Goal: Task Accomplishment & Management: Complete application form

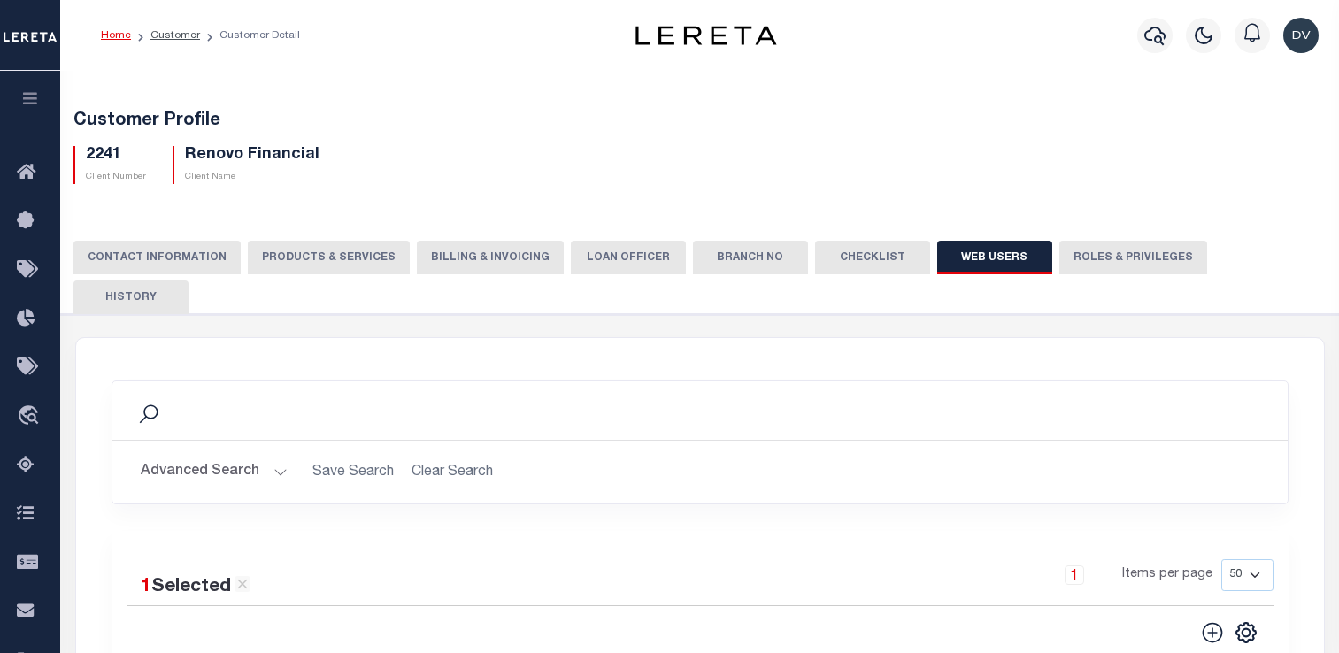
select select "50"
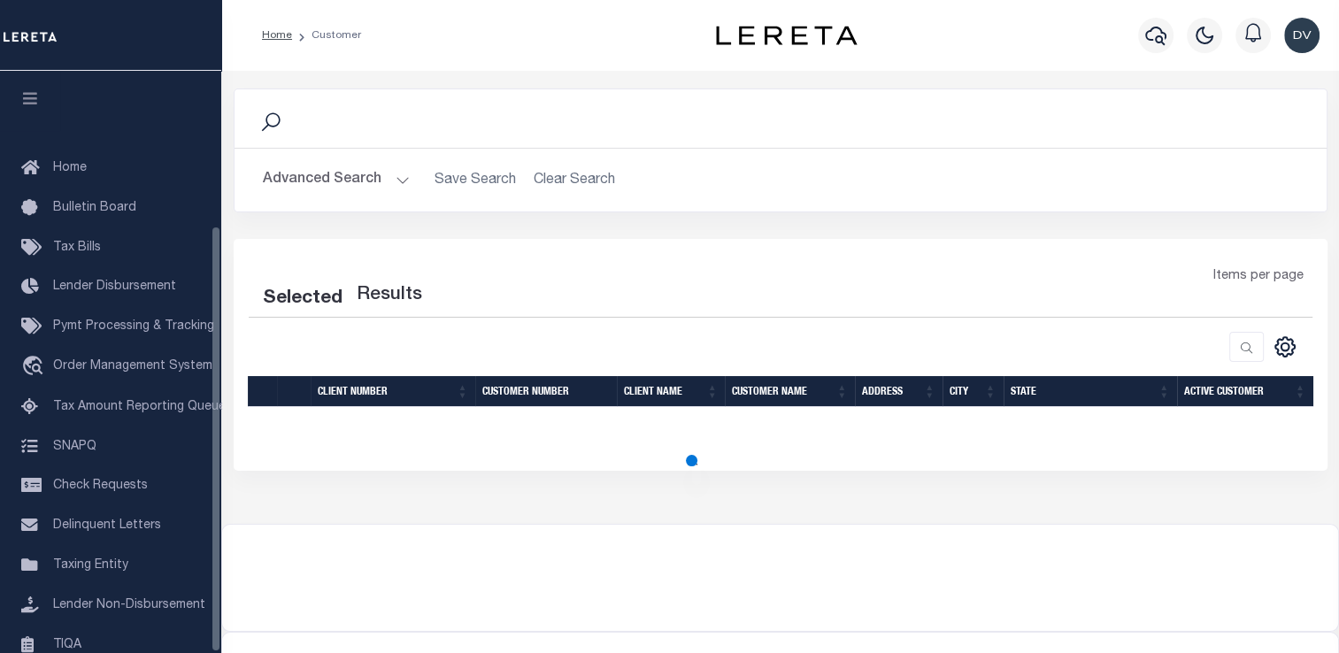
scroll to position [212, 0]
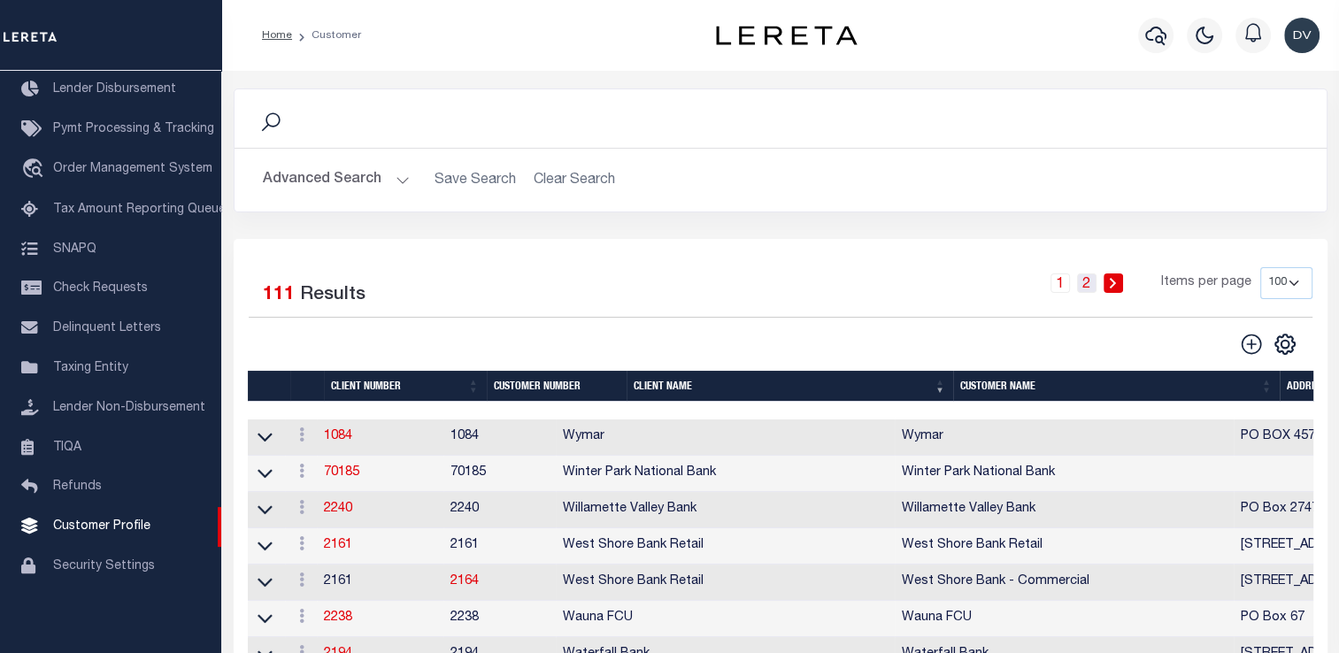
click at [1084, 281] on link "2" at bounding box center [1086, 283] width 19 height 19
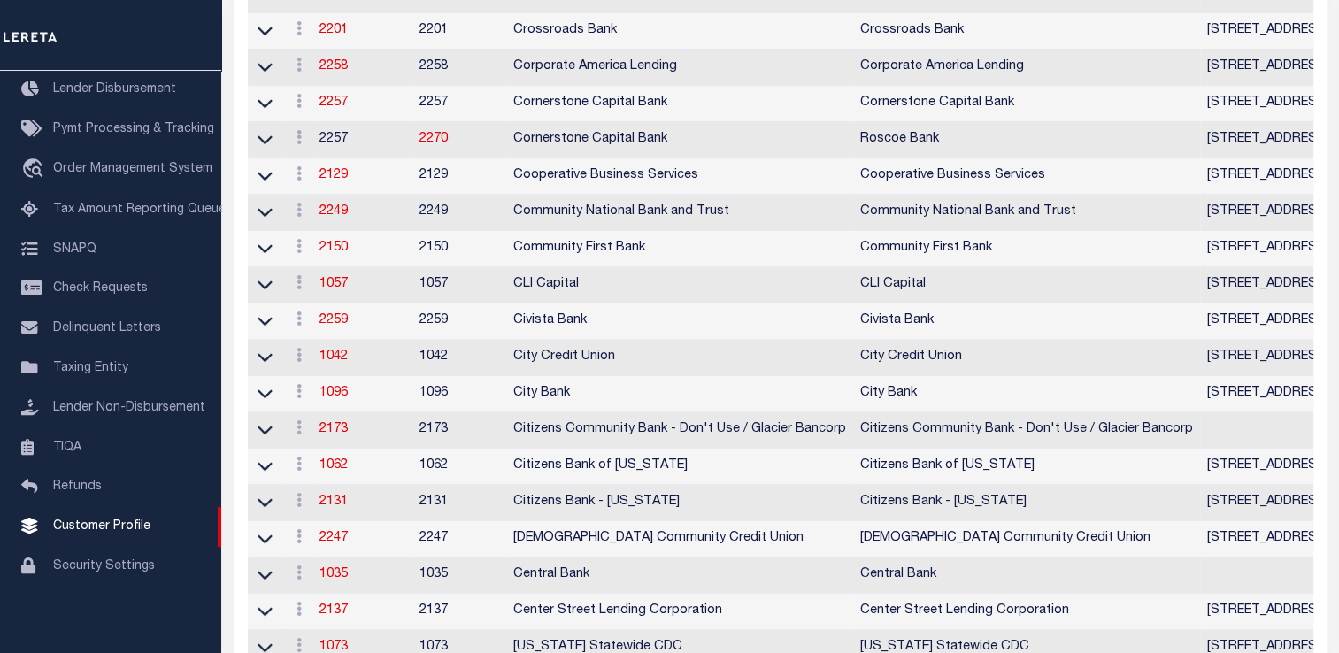
scroll to position [266, 0]
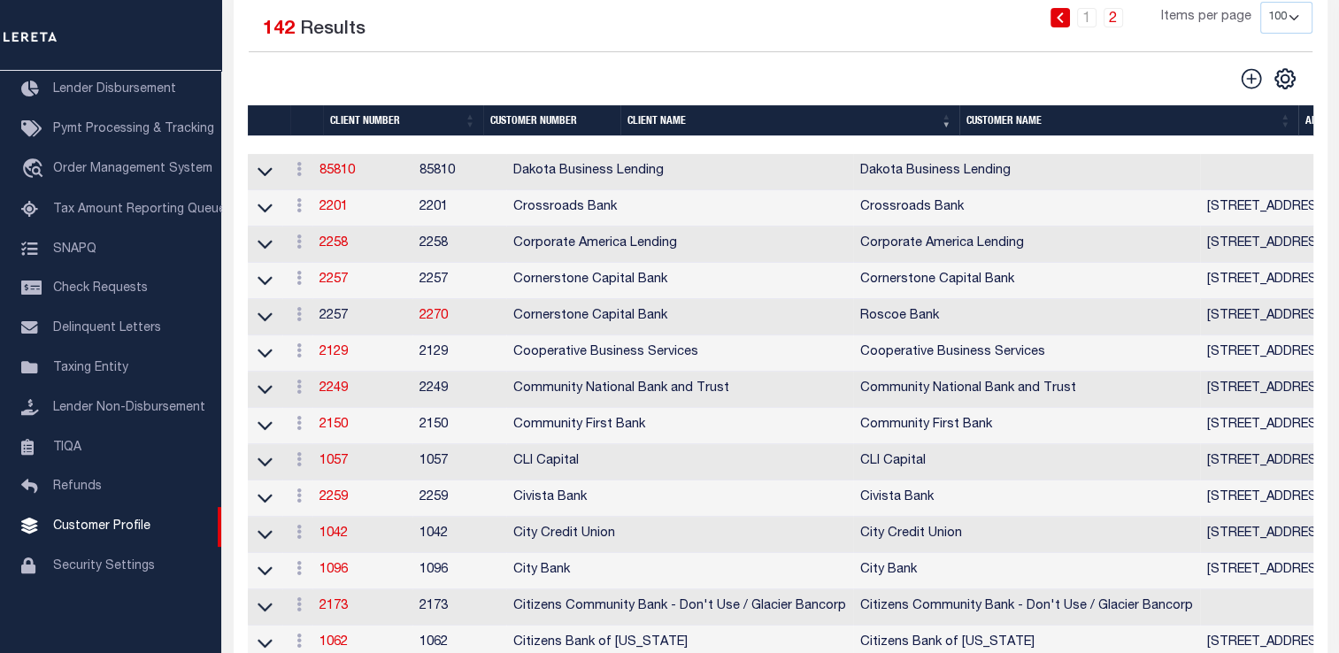
click at [652, 122] on th "Client Name" at bounding box center [790, 120] width 339 height 31
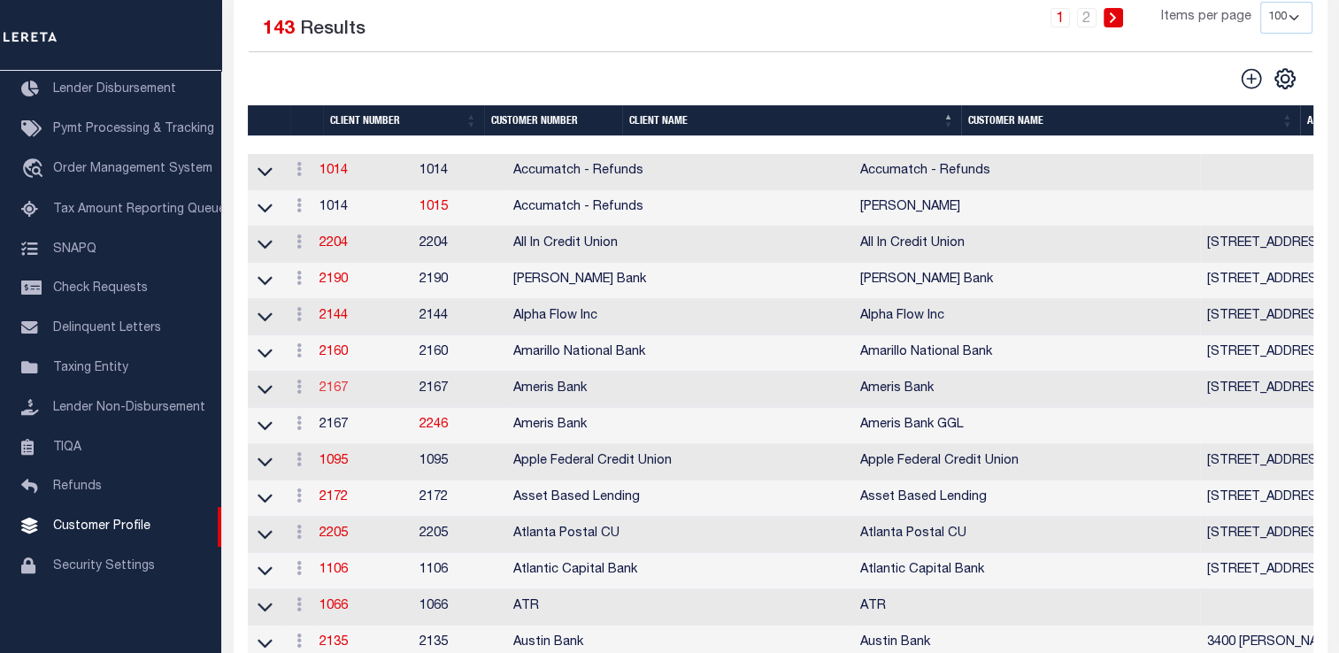
click at [343, 392] on link "2167" at bounding box center [334, 388] width 28 height 12
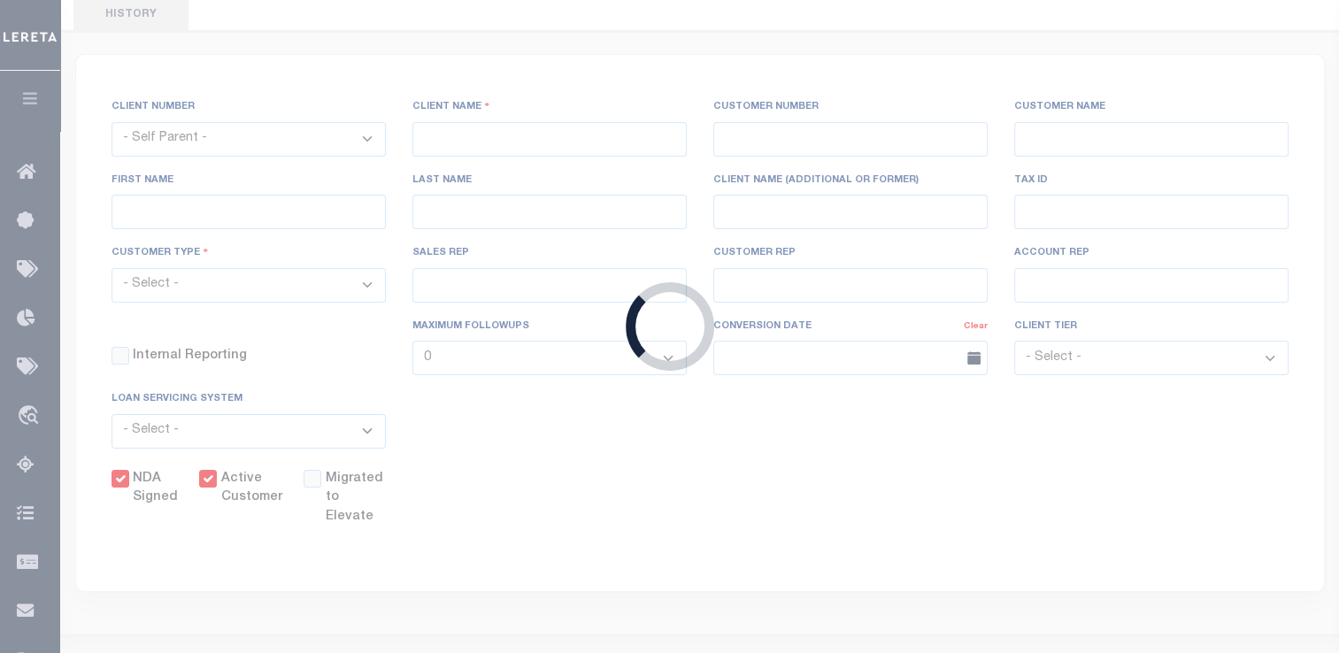
select select
type input "Ameris Bank"
type input "2167"
type input "Ameris Bank"
type input "[PERSON_NAME]"
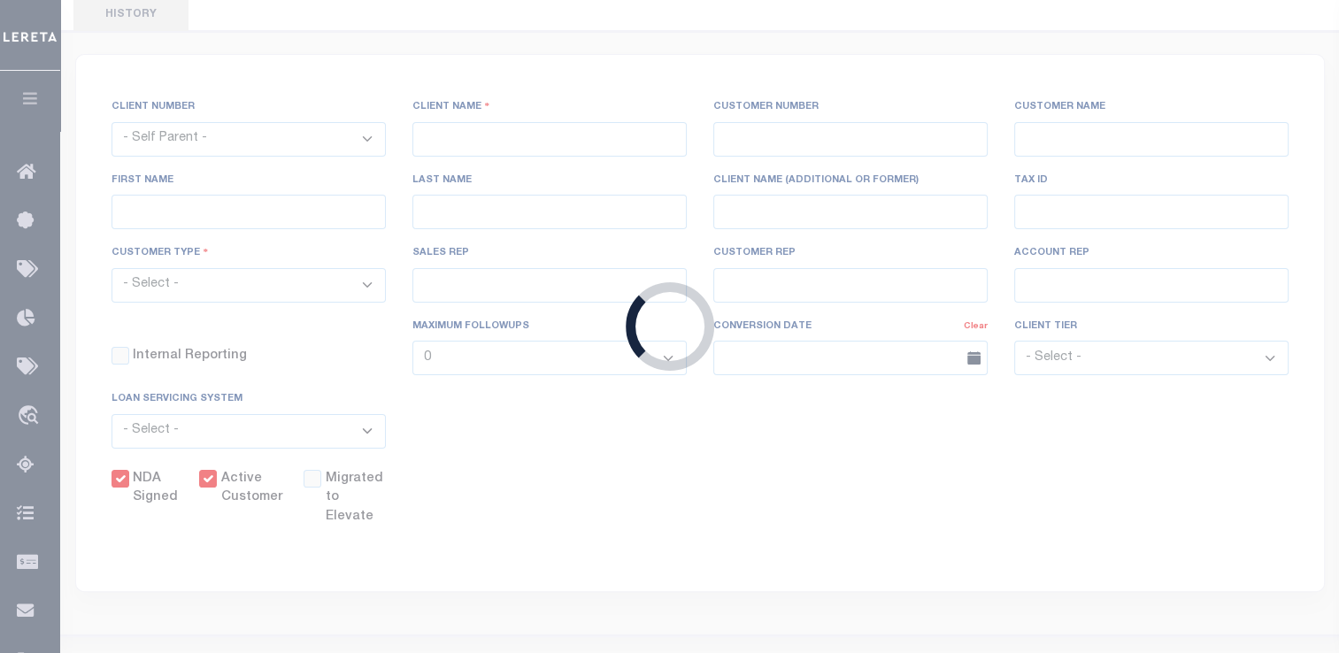
type input "Pace"
select select "Mixed Portfolio"
type input "[PERSON_NAME]"
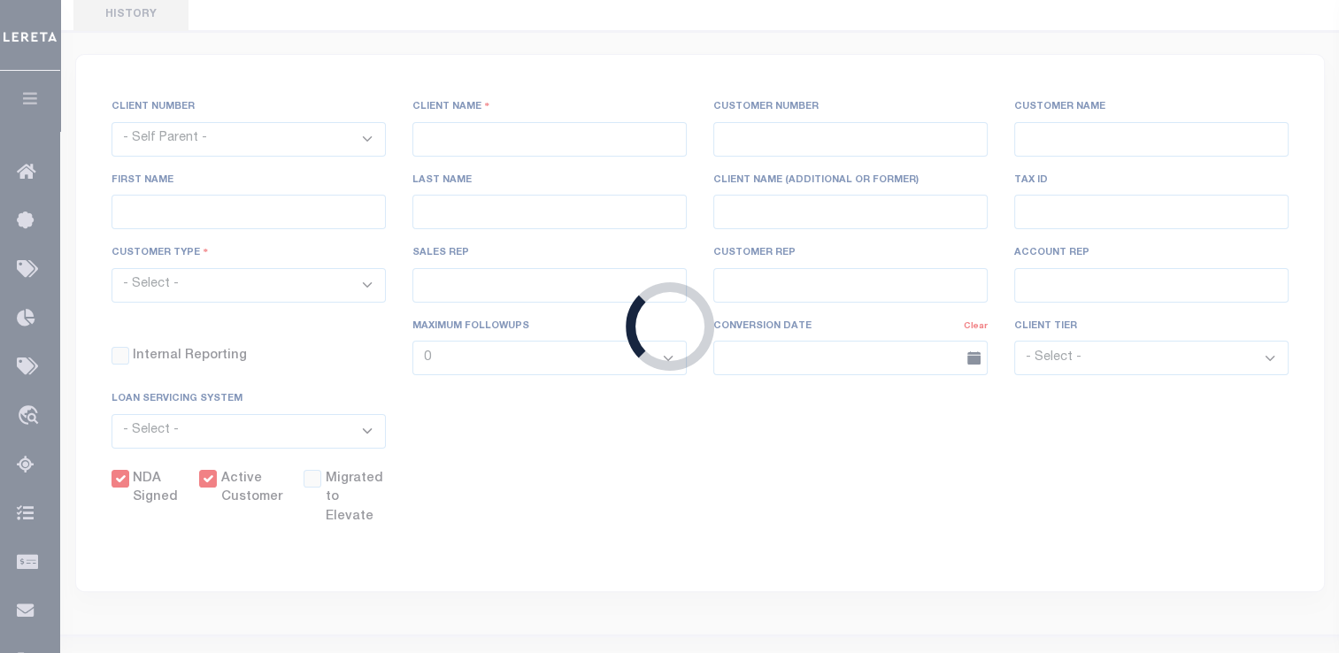
checkbox input "true"
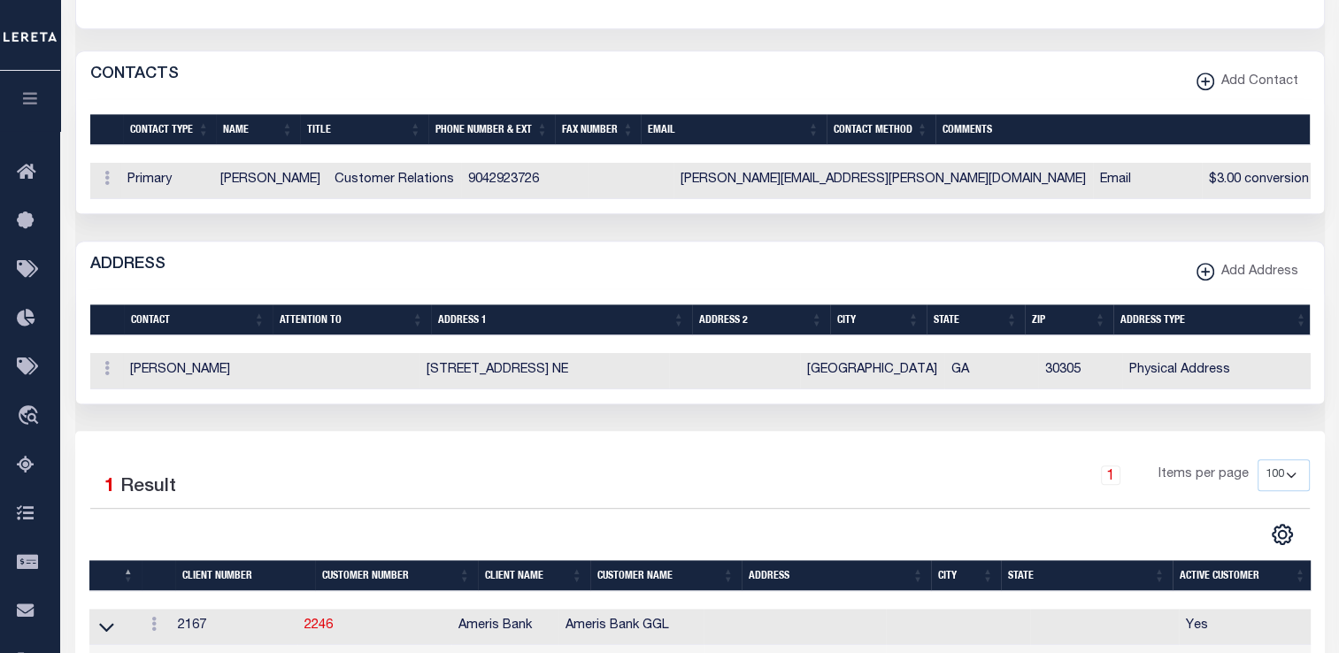
scroll to position [974, 0]
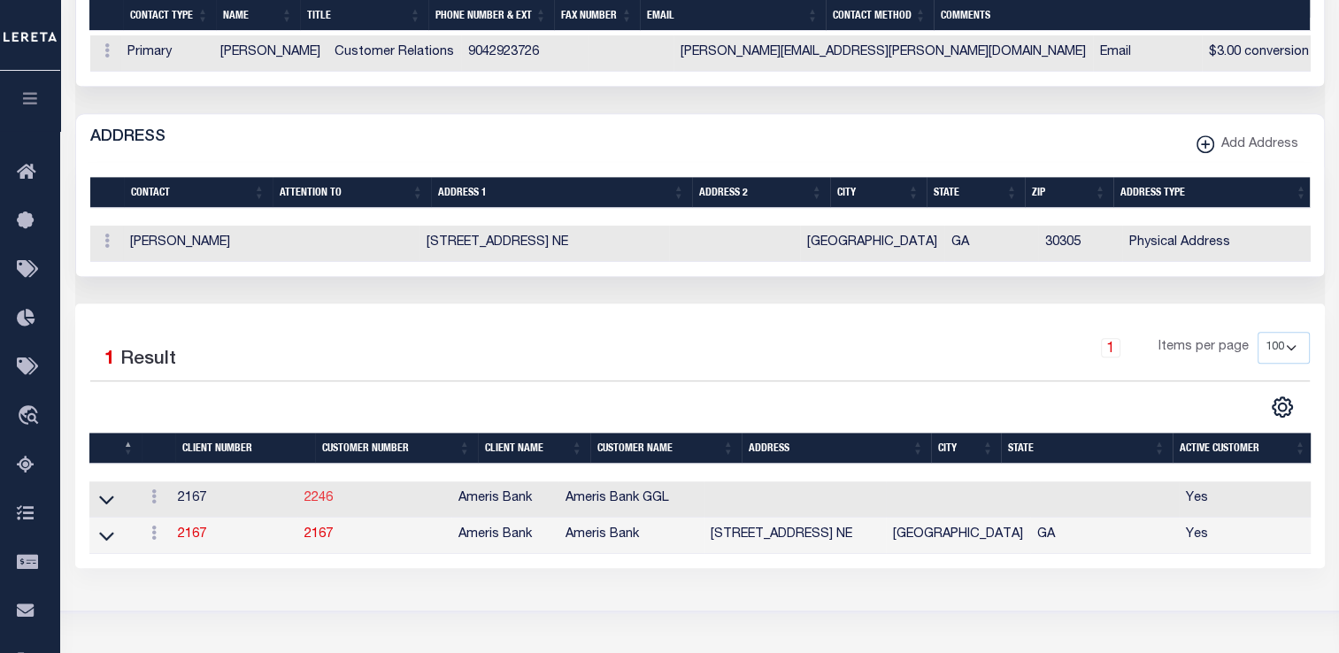
click at [333, 492] on link "2246" at bounding box center [319, 498] width 28 height 12
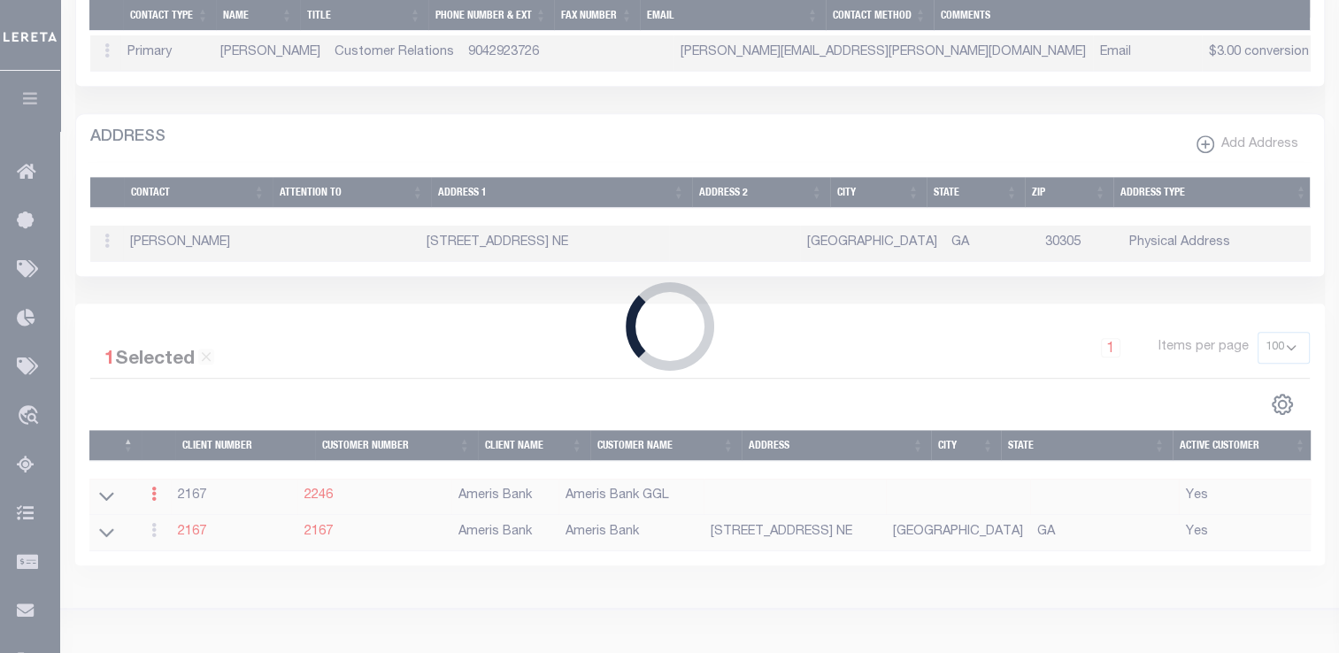
select select "2167"
type input "2246"
type input "Ameris Bank GGL"
type input "Kirk"
type input "Robinson"
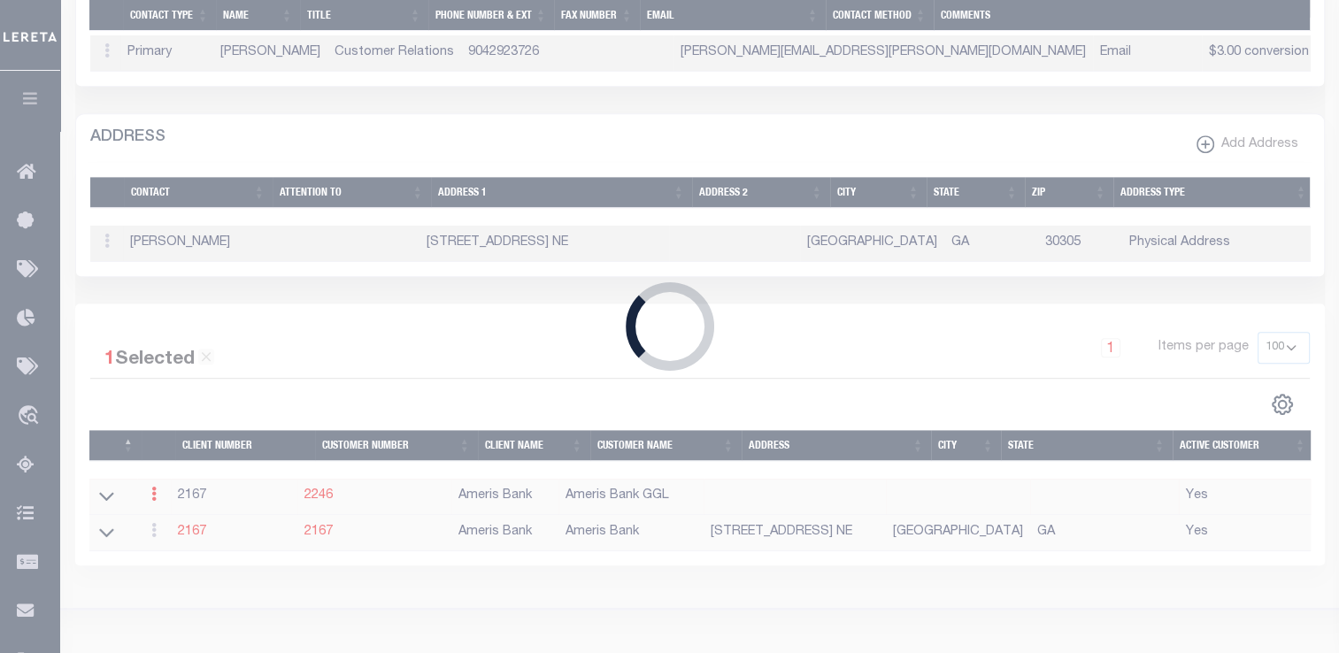
select select "Commercial"
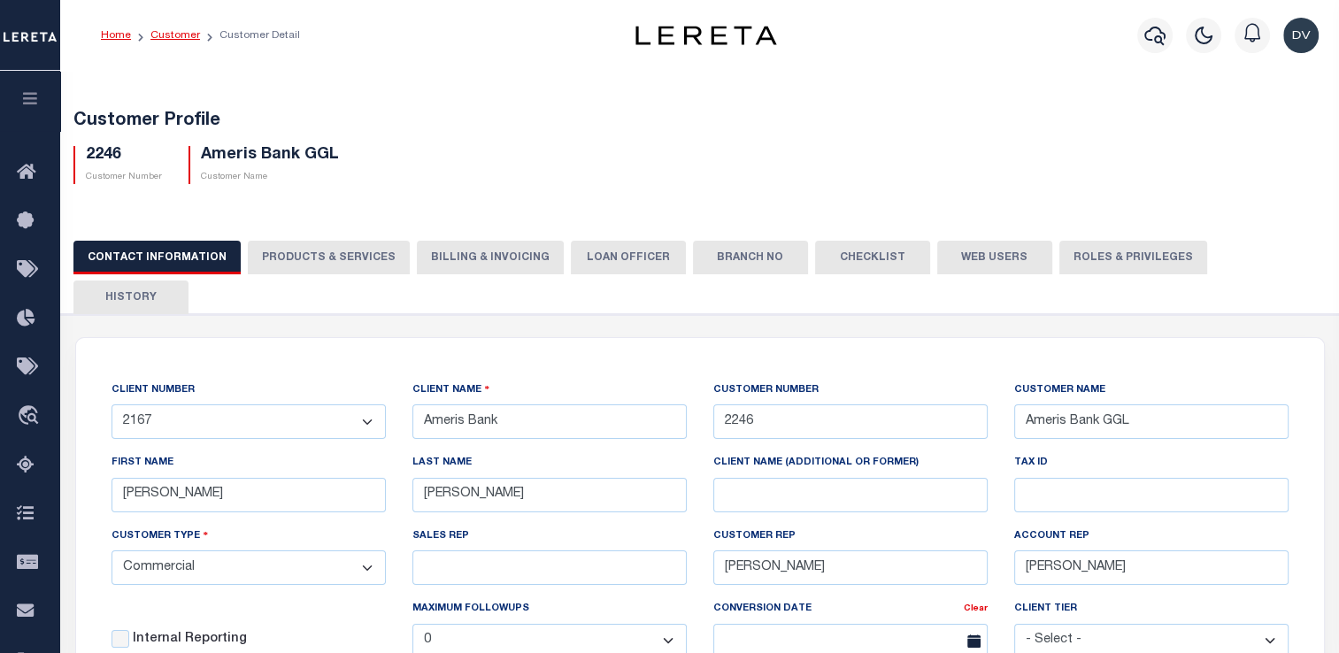
click at [162, 37] on link "Customer" at bounding box center [175, 35] width 50 height 11
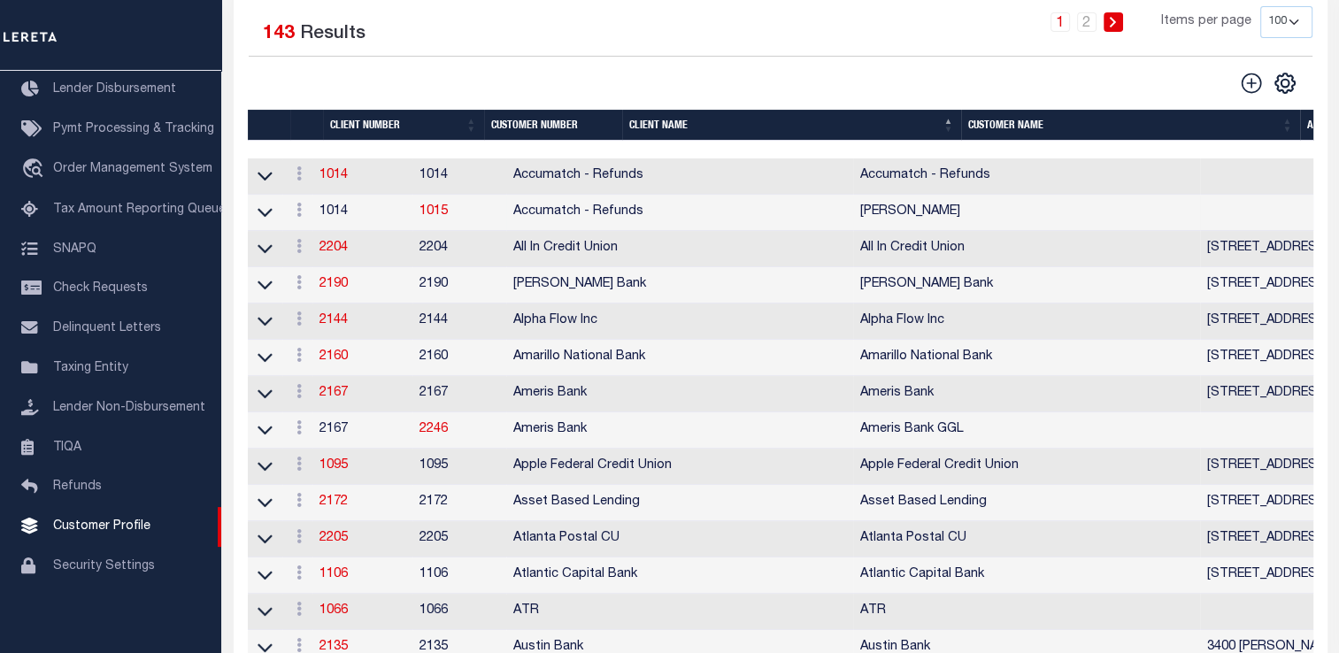
scroll to position [266, 0]
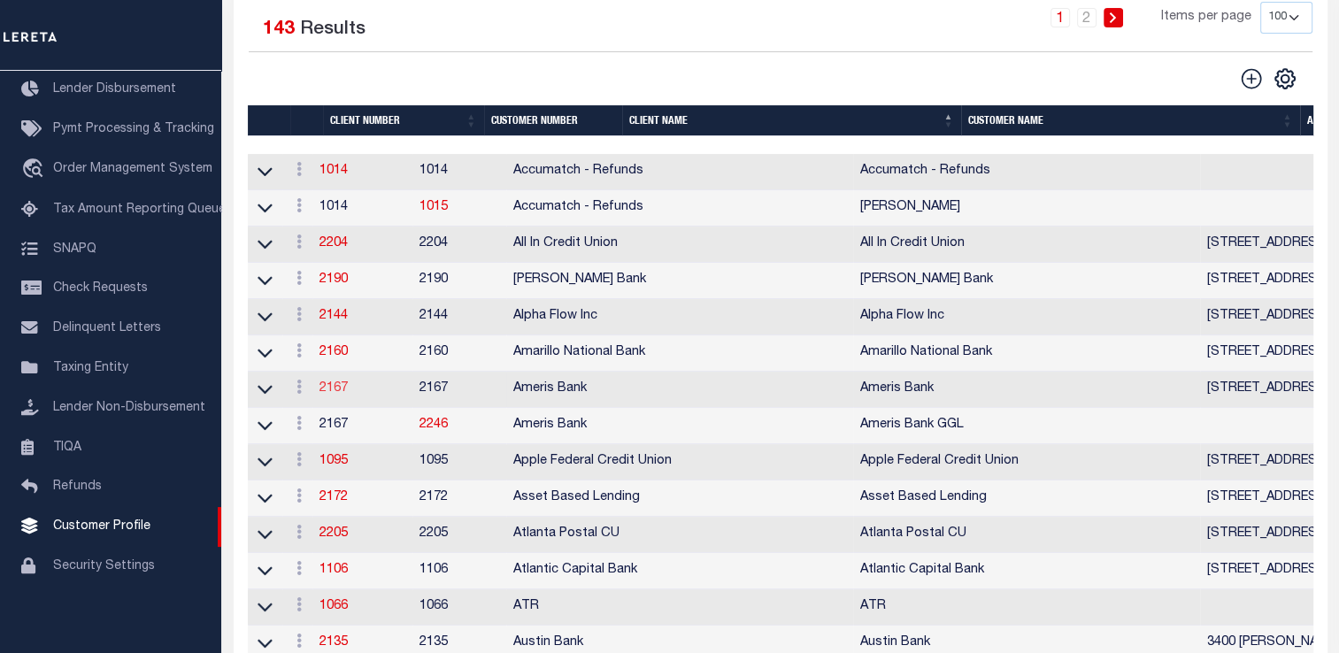
click at [348, 392] on link "2167" at bounding box center [334, 388] width 28 height 12
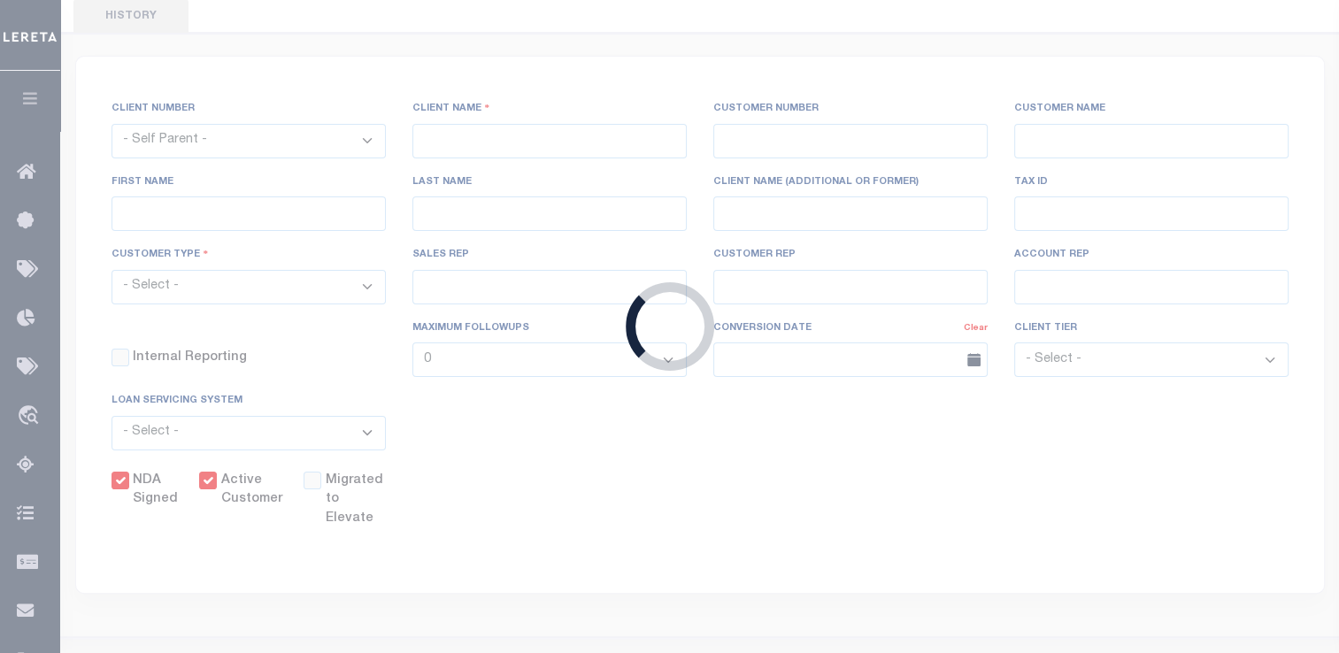
select select
type input "Ameris Bank"
type input "2167"
type input "Ameris Bank"
type input "[PERSON_NAME]"
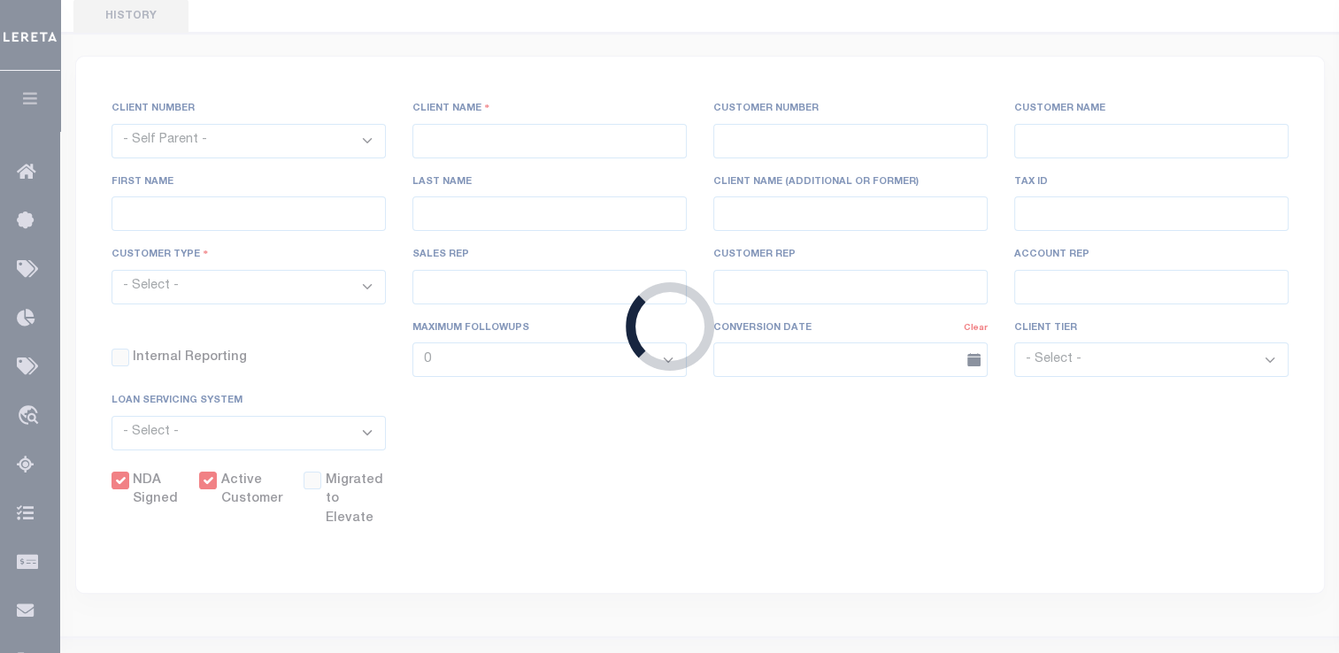
type input "Pace"
select select "Mixed Portfolio"
type input "[PERSON_NAME]"
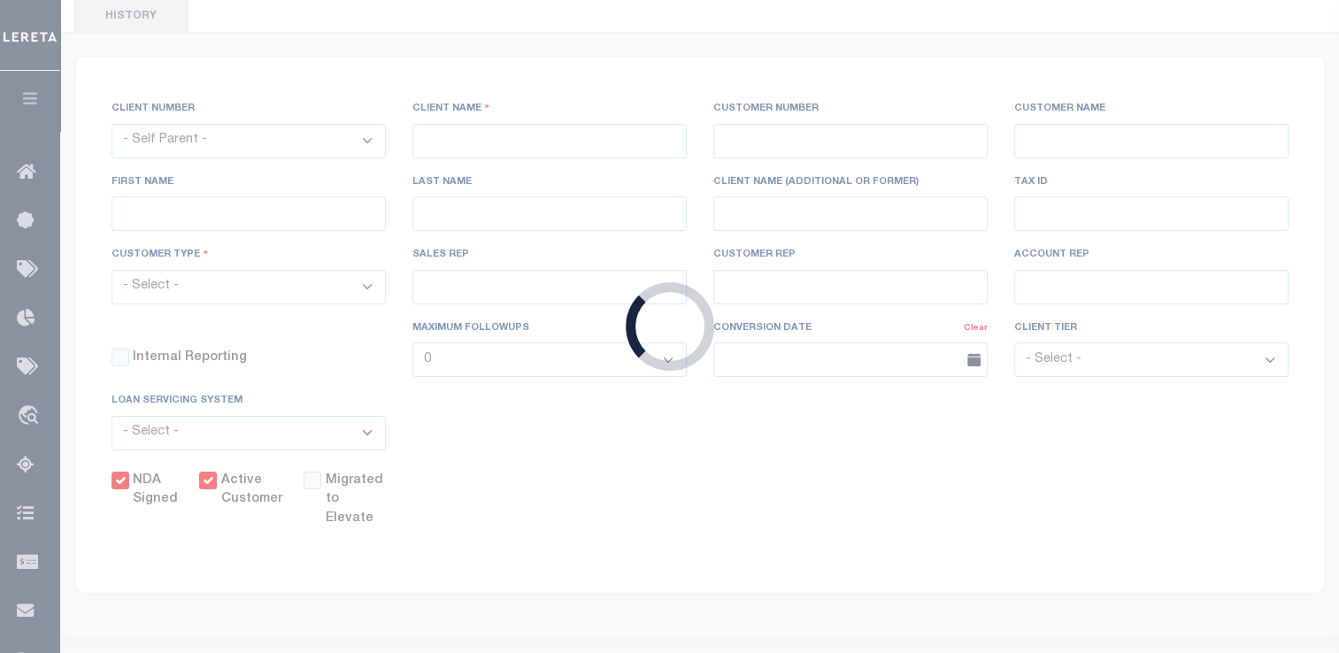
checkbox input "true"
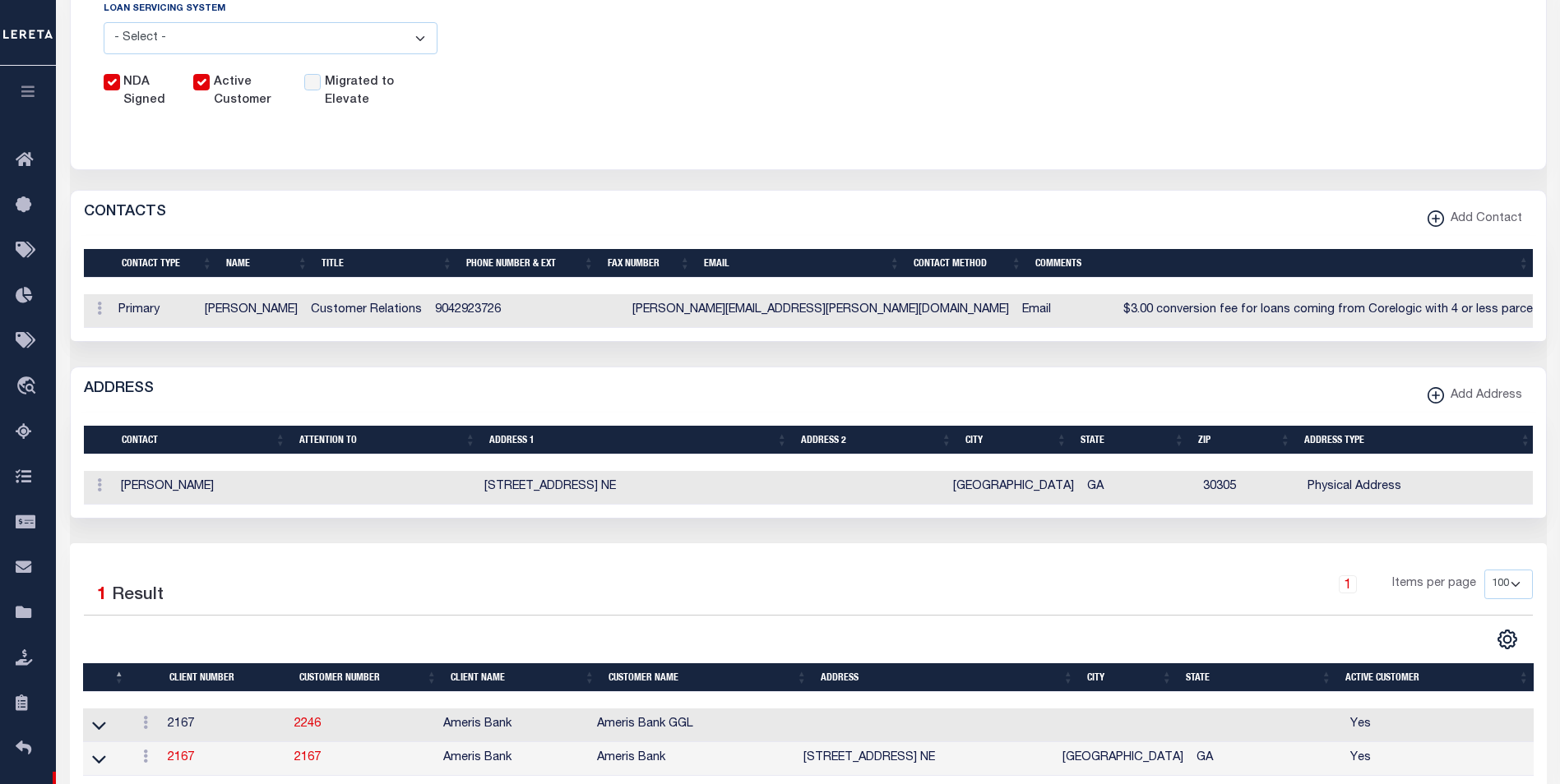
scroll to position [578, 0]
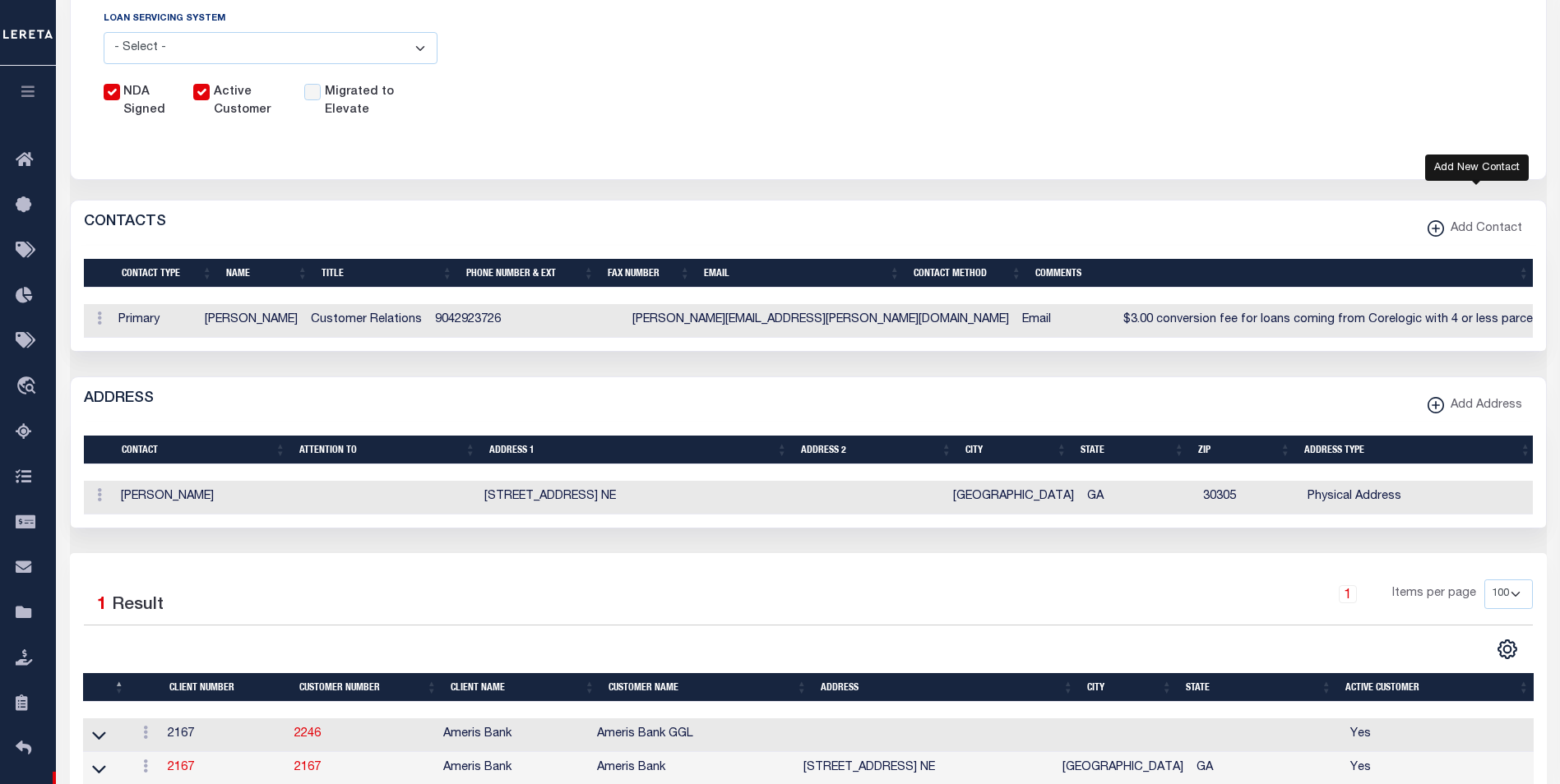
click at [1243, 232] on icon "button" at bounding box center [1436, 229] width 17 height 17
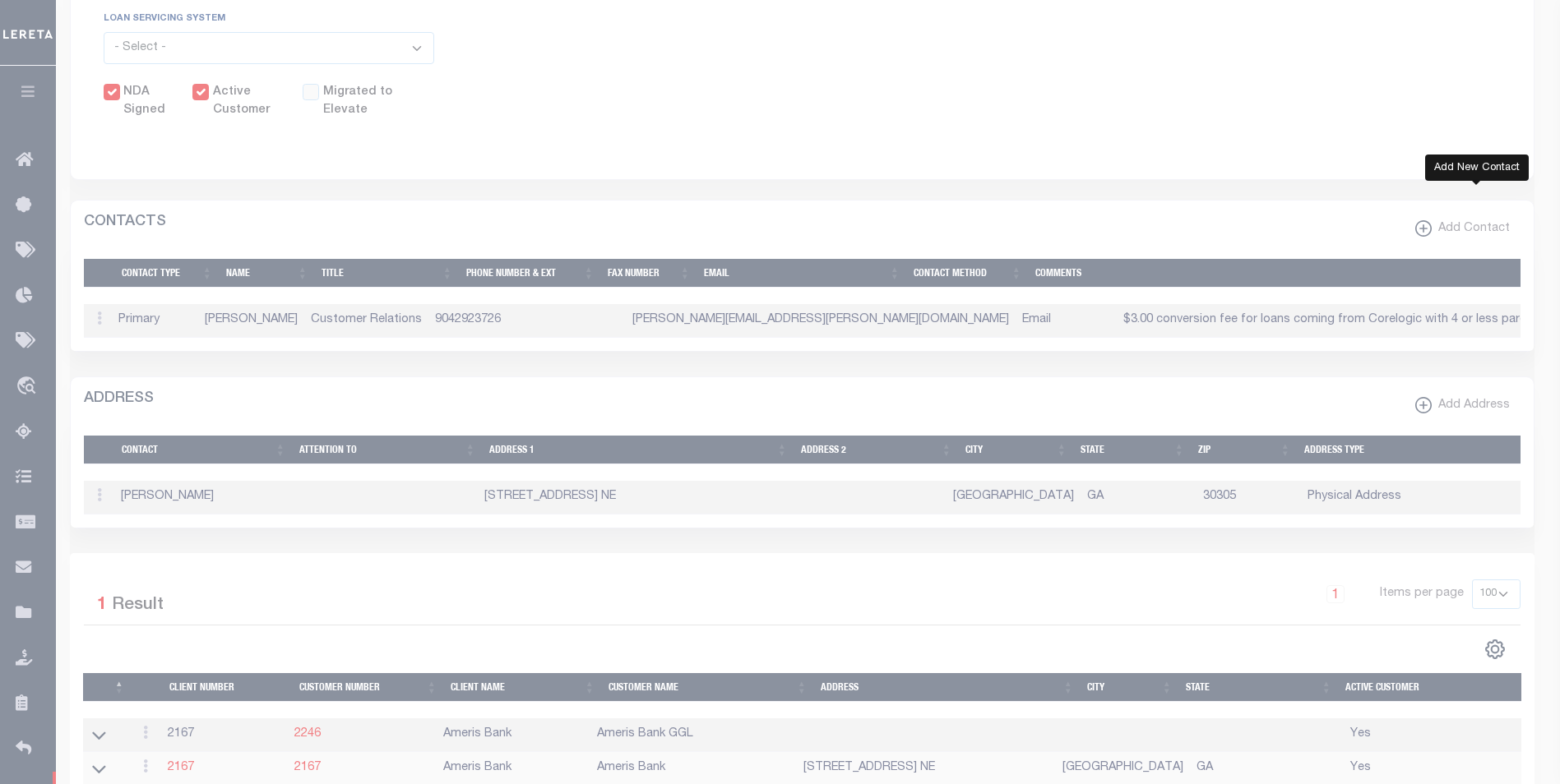
select select
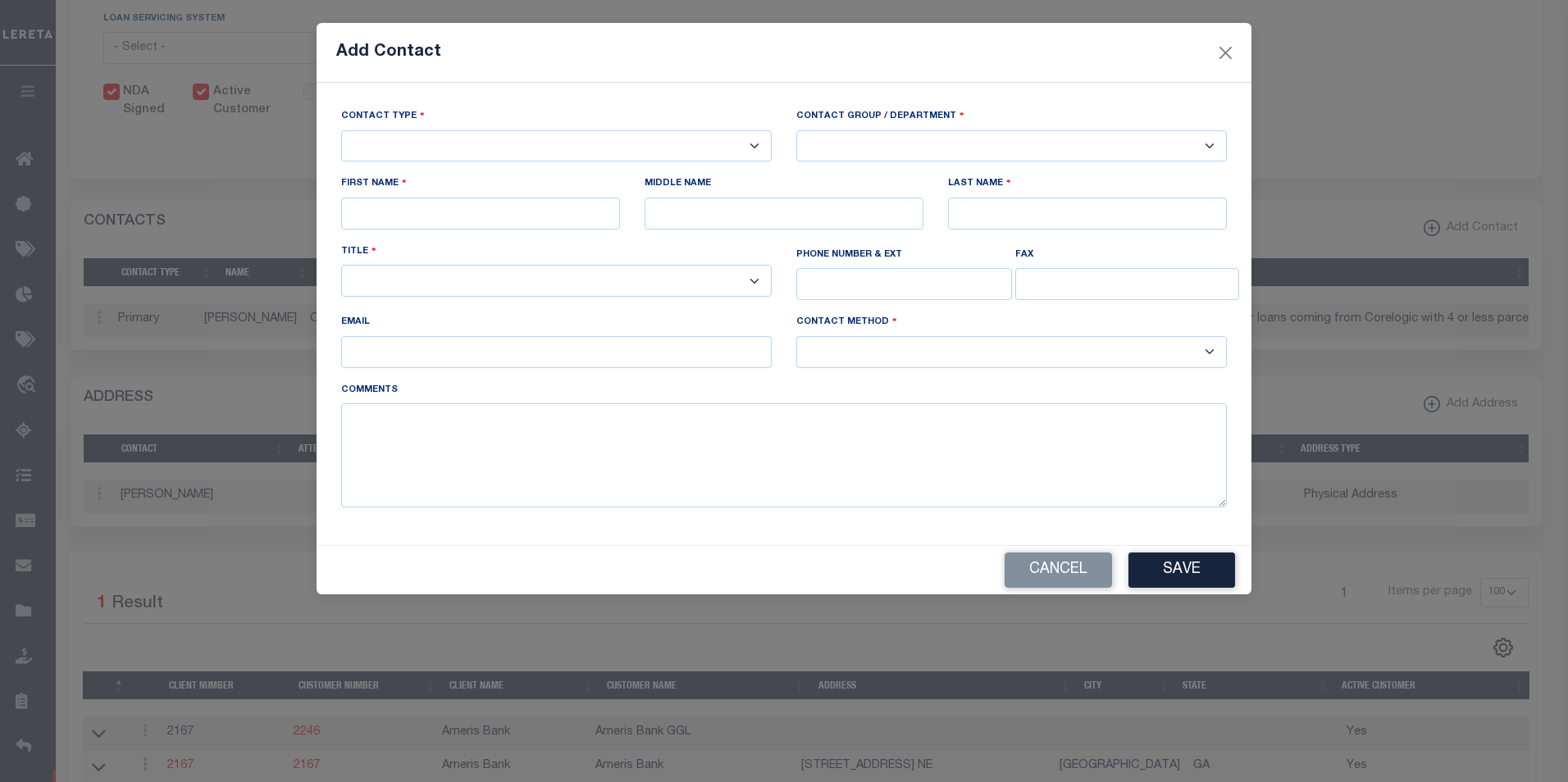
click at [414, 153] on select "-- Select Contact Type -- Primary Secondary" at bounding box center [556, 146] width 431 height 32
select select "2"
click at [341, 131] on select "-- Select Contact Type -- Primary Secondary" at bounding box center [556, 146] width 431 height 32
click at [1207, 146] on select "-- Select Contact Group / Department -- Billing Corporate Delinquncy Escrow Ret…" at bounding box center [1011, 146] width 431 height 32
select select "4"
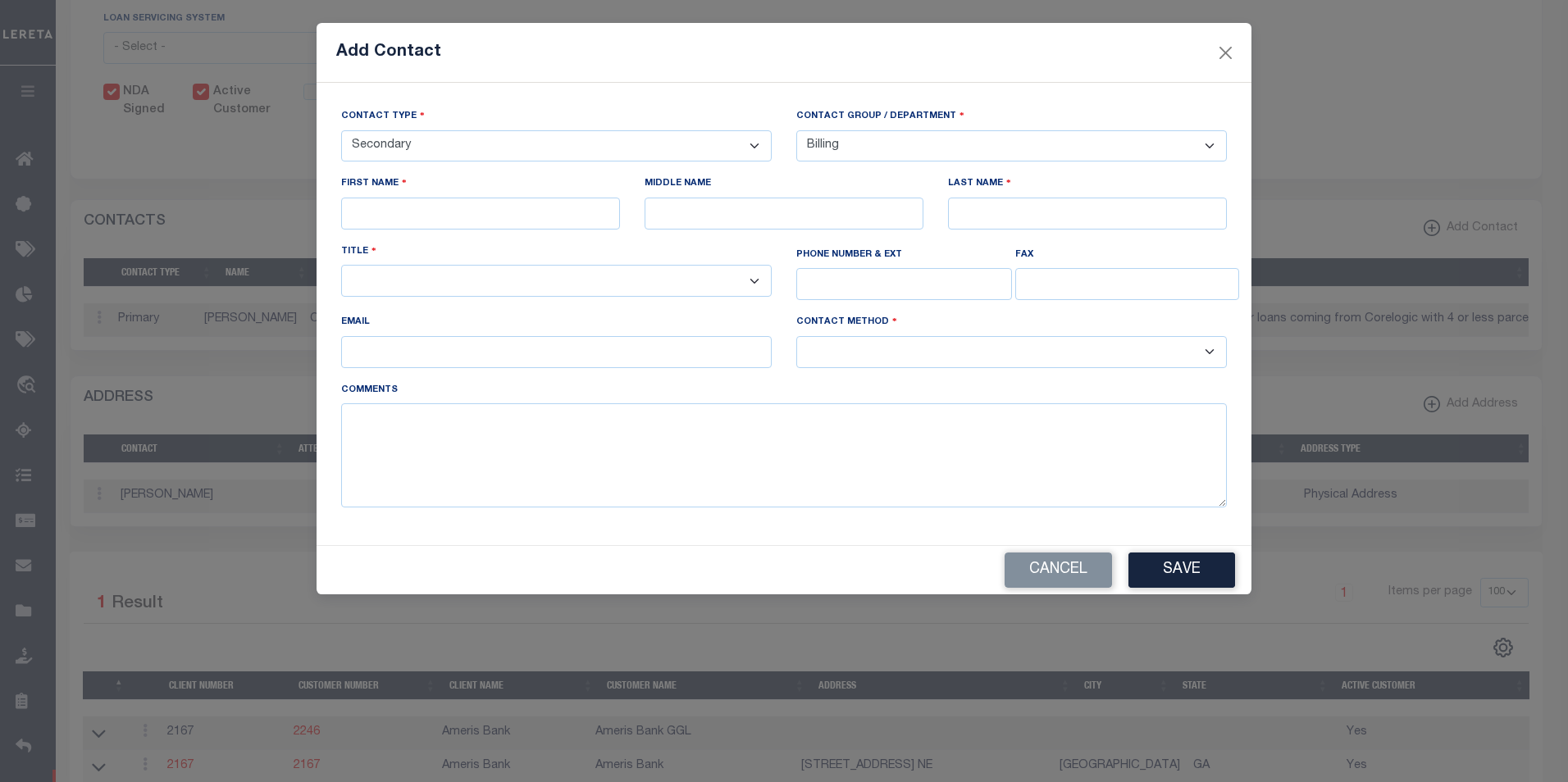
click at [797, 131] on select "-- Select Contact Group / Department -- Billing Corporate Delinquncy Escrow Ret…" at bounding box center [1011, 146] width 431 height 32
click at [437, 225] on input "text" at bounding box center [480, 213] width 279 height 32
click at [390, 224] on input "text" at bounding box center [480, 213] width 279 height 32
type input "[PERSON_NAME]"
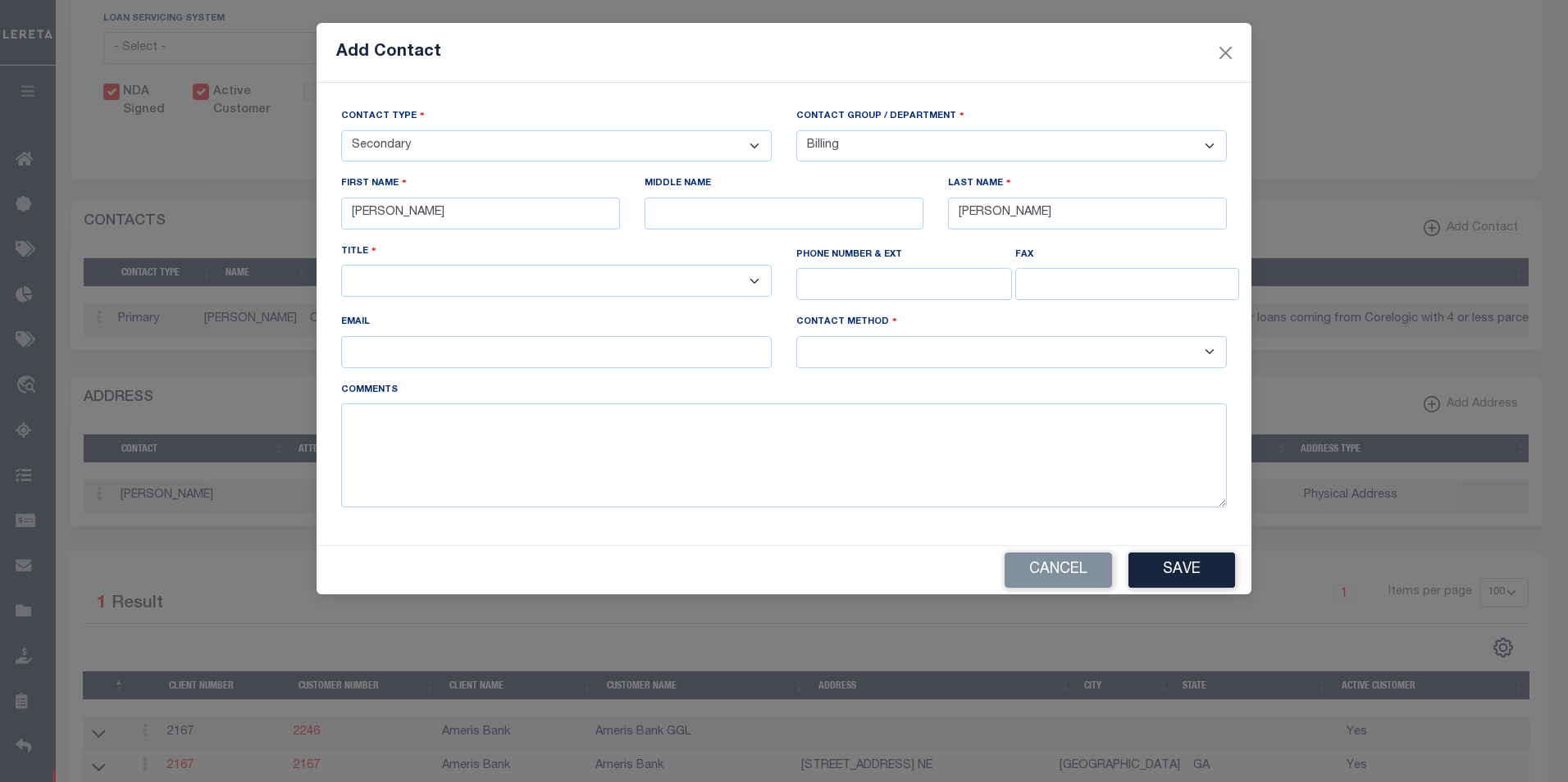
click at [378, 282] on select "-- Select Title Type -- Accounting Customer Relations Customer Relations Escrow…" at bounding box center [556, 281] width 431 height 32
select select "6"
click at [341, 268] on select "-- Select Title Type -- Accounting Customer Relations Customer Relations Escrow…" at bounding box center [556, 281] width 431 height 32
click at [383, 362] on input "email" at bounding box center [556, 352] width 431 height 32
drag, startPoint x: 541, startPoint y: 354, endPoint x: 305, endPoint y: 355, distance: 236.0
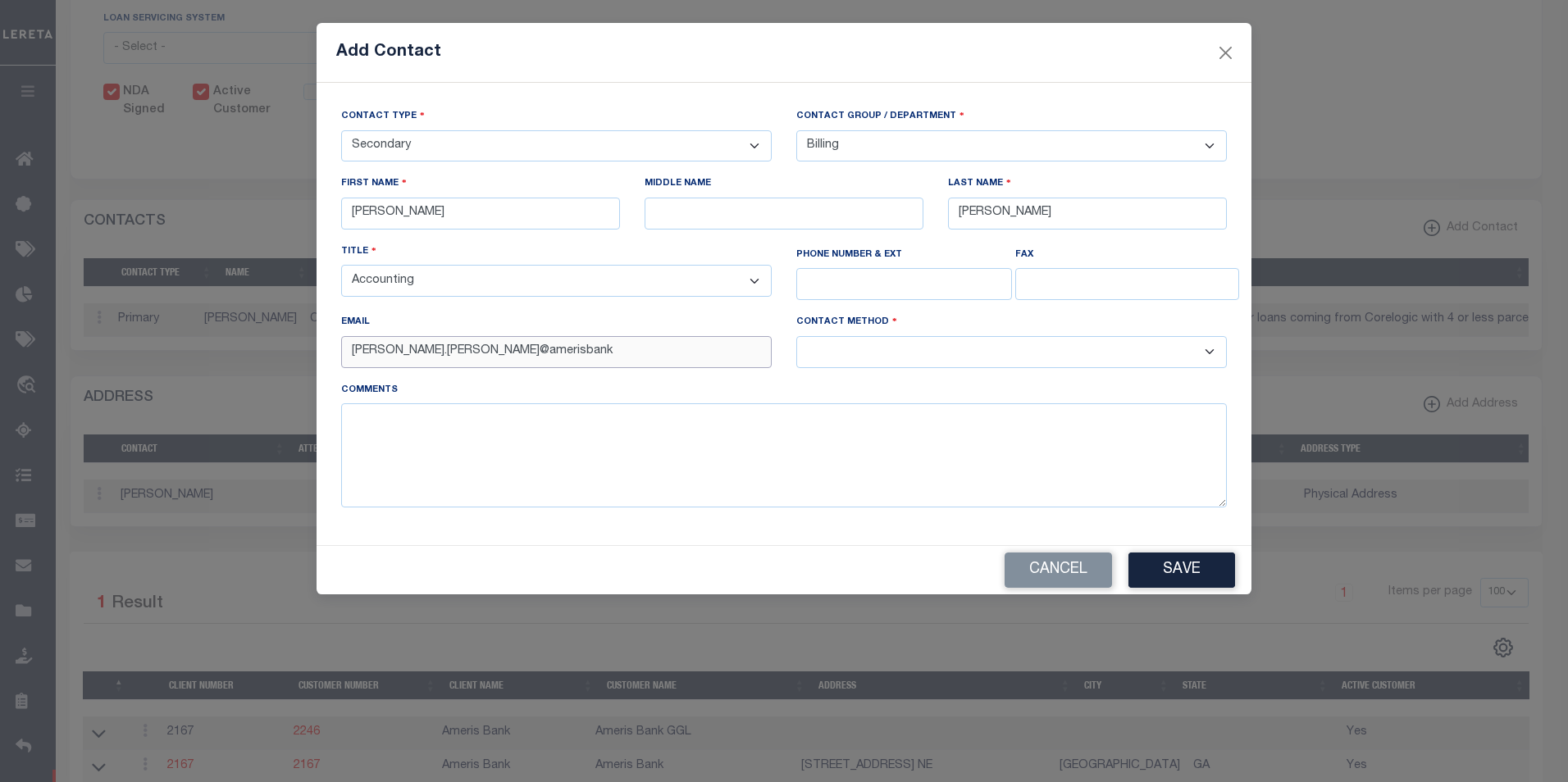
click at [304, 354] on div "Add Contact Contact Type -- Select Contact Type -- Primary Secondary Contact Gr…" at bounding box center [784, 391] width 1568 height 782
type input "[PERSON_NAME].[PERSON_NAME]@amerisbank"
click at [1047, 315] on div "Contact Type -- Select Contact Type -- Primary Secondary Contact Group / Depart…" at bounding box center [784, 314] width 910 height 413
click at [847, 362] on select "-- Select Contact Method Type -- Email Fax Phone" at bounding box center [1011, 352] width 431 height 32
select select "2"
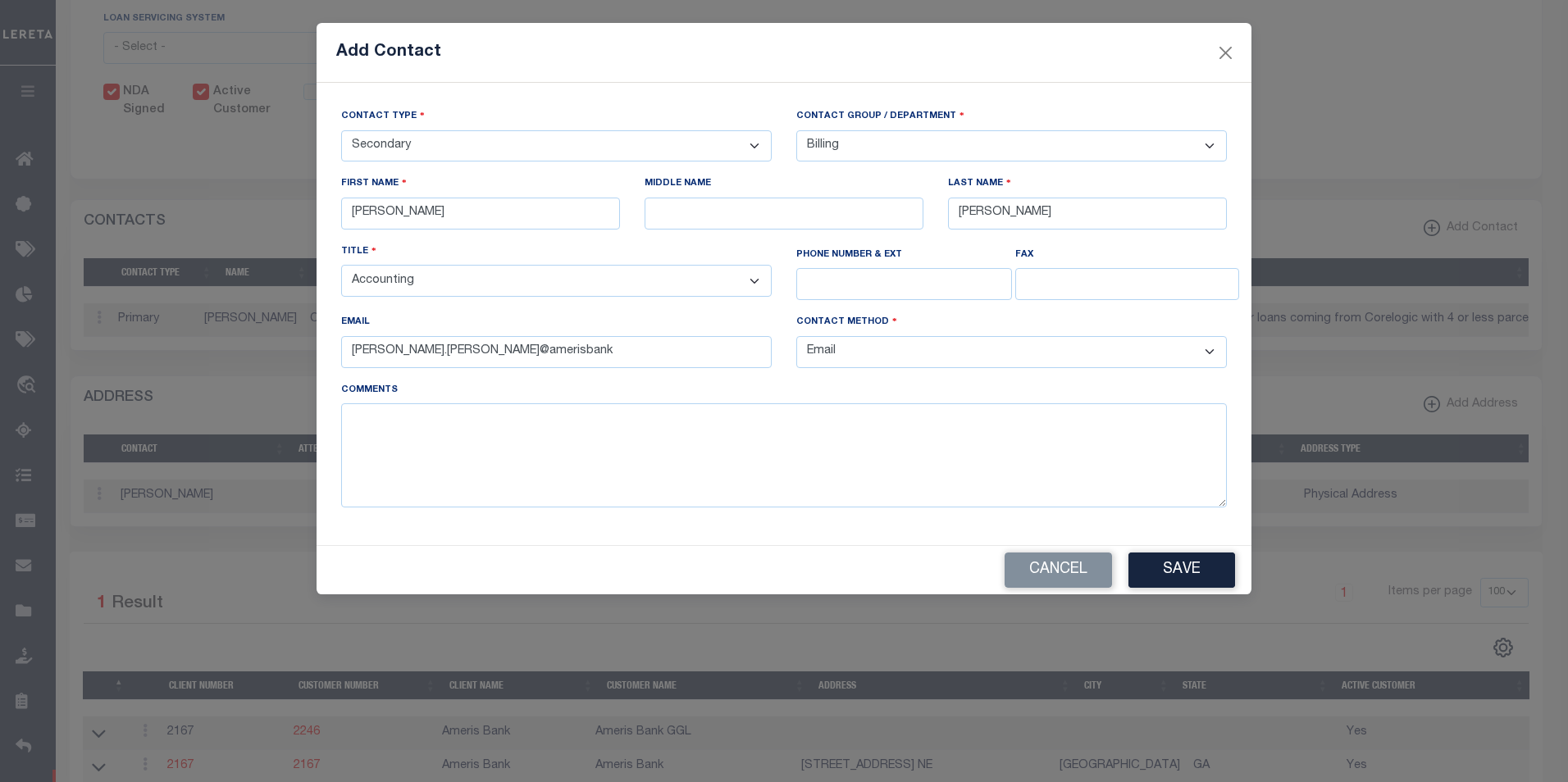
click at [797, 339] on select "-- Select Contact Method Type -- Email Fax Phone" at bounding box center [1011, 352] width 431 height 32
click at [583, 347] on input "[PERSON_NAME].[PERSON_NAME]@amerisbank" at bounding box center [556, 352] width 431 height 32
type input "s"
type input "[PERSON_NAME].[PERSON_NAME]@amerisbank"
click at [1192, 578] on button "Save" at bounding box center [1181, 571] width 107 height 35
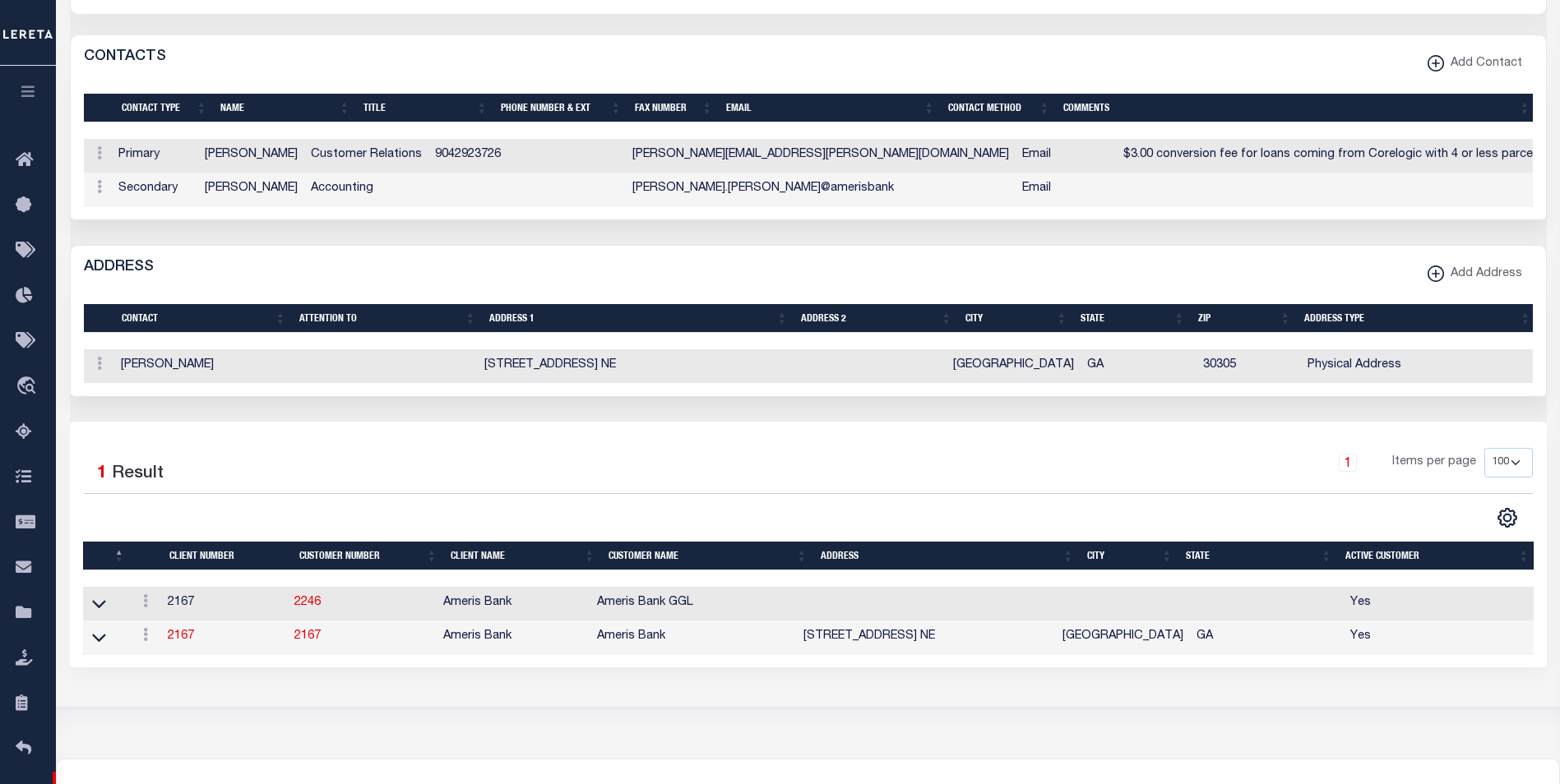
scroll to position [742, 0]
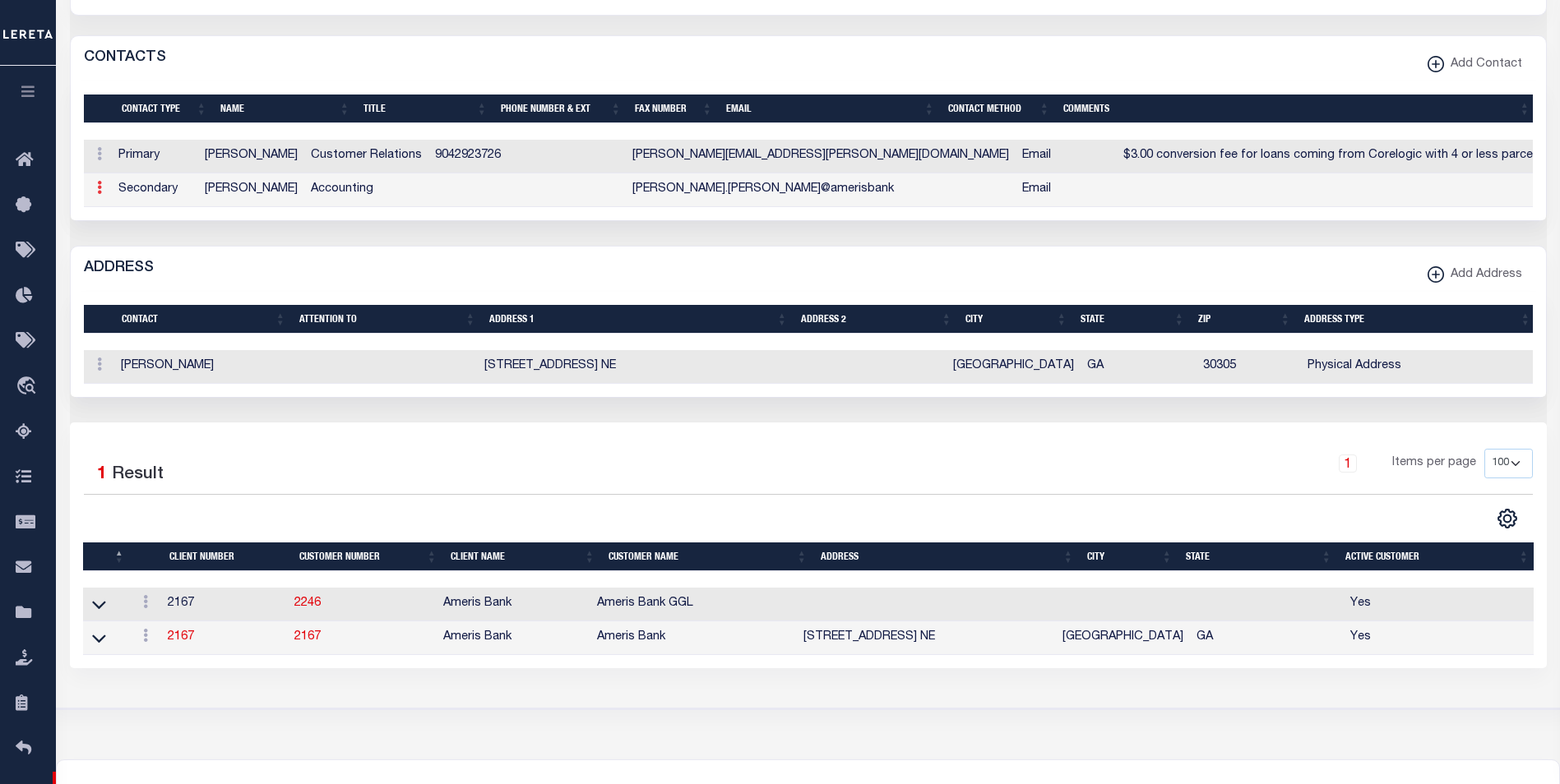
click at [94, 197] on link at bounding box center [98, 189] width 18 height 13
click at [126, 247] on link "Edit" at bounding box center [150, 240] width 118 height 27
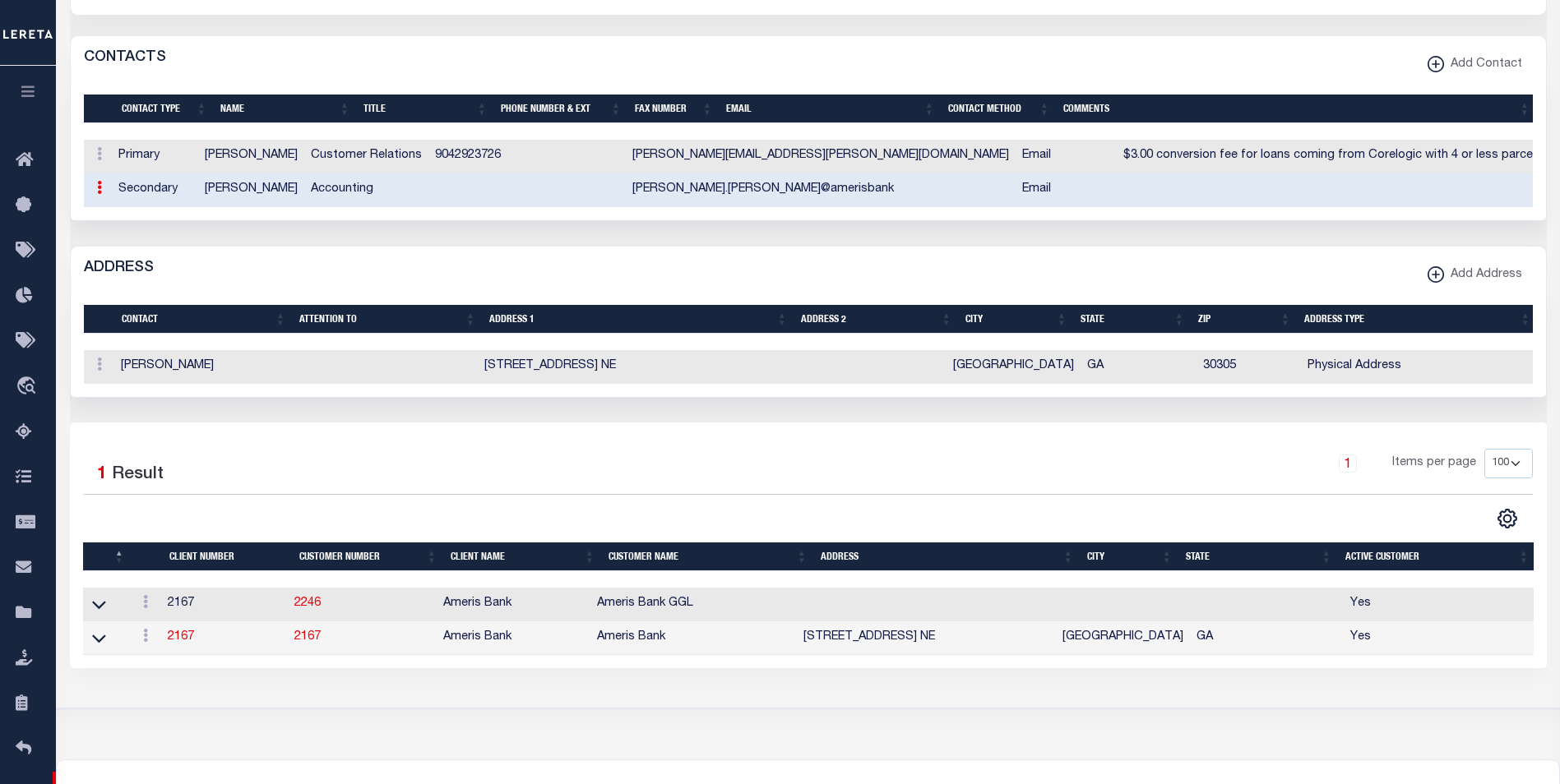
select select
select select "2"
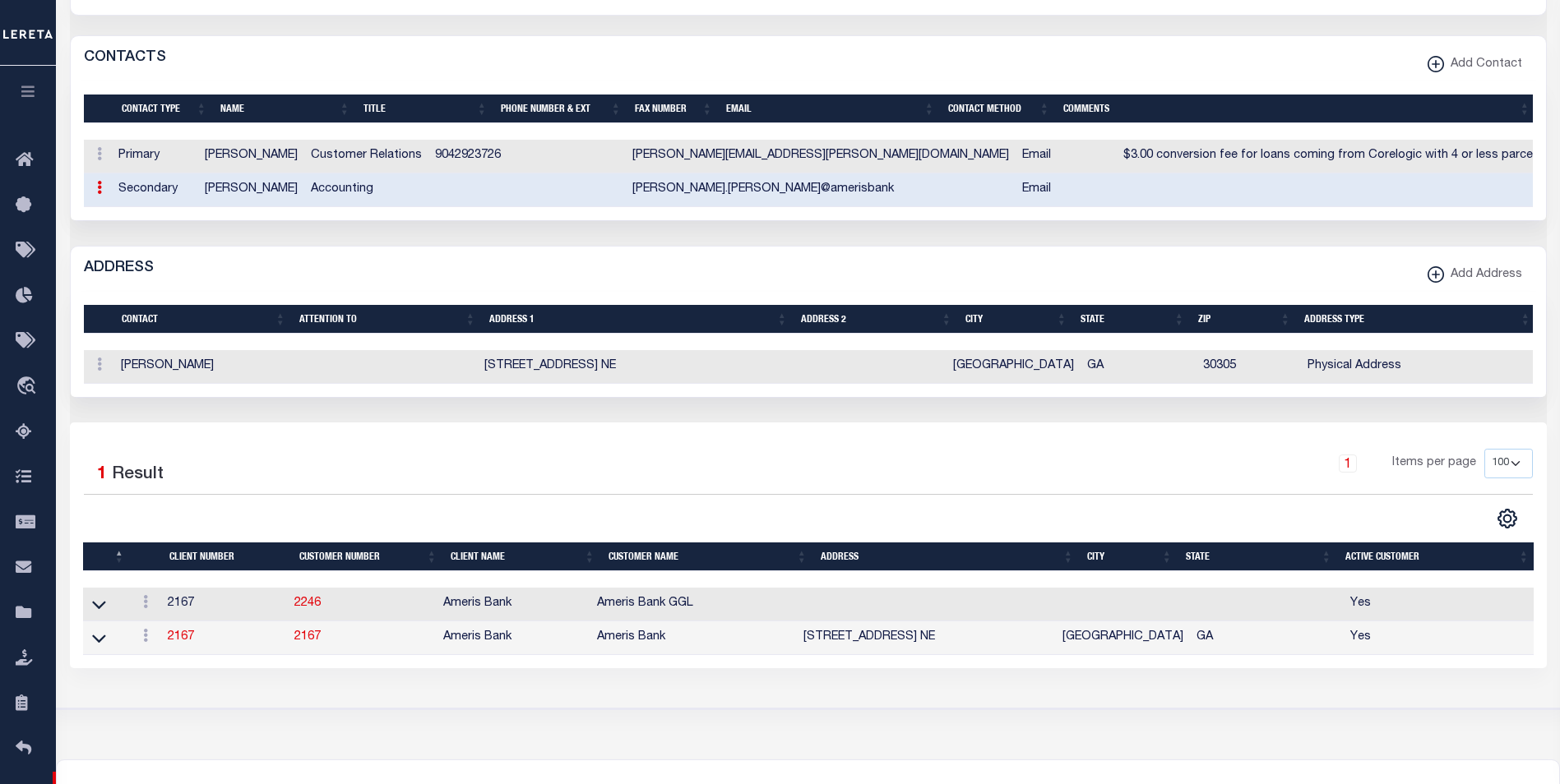
select select "4"
type input "[PERSON_NAME]"
select select "6"
type input "[PERSON_NAME].[PERSON_NAME]@amerisbank"
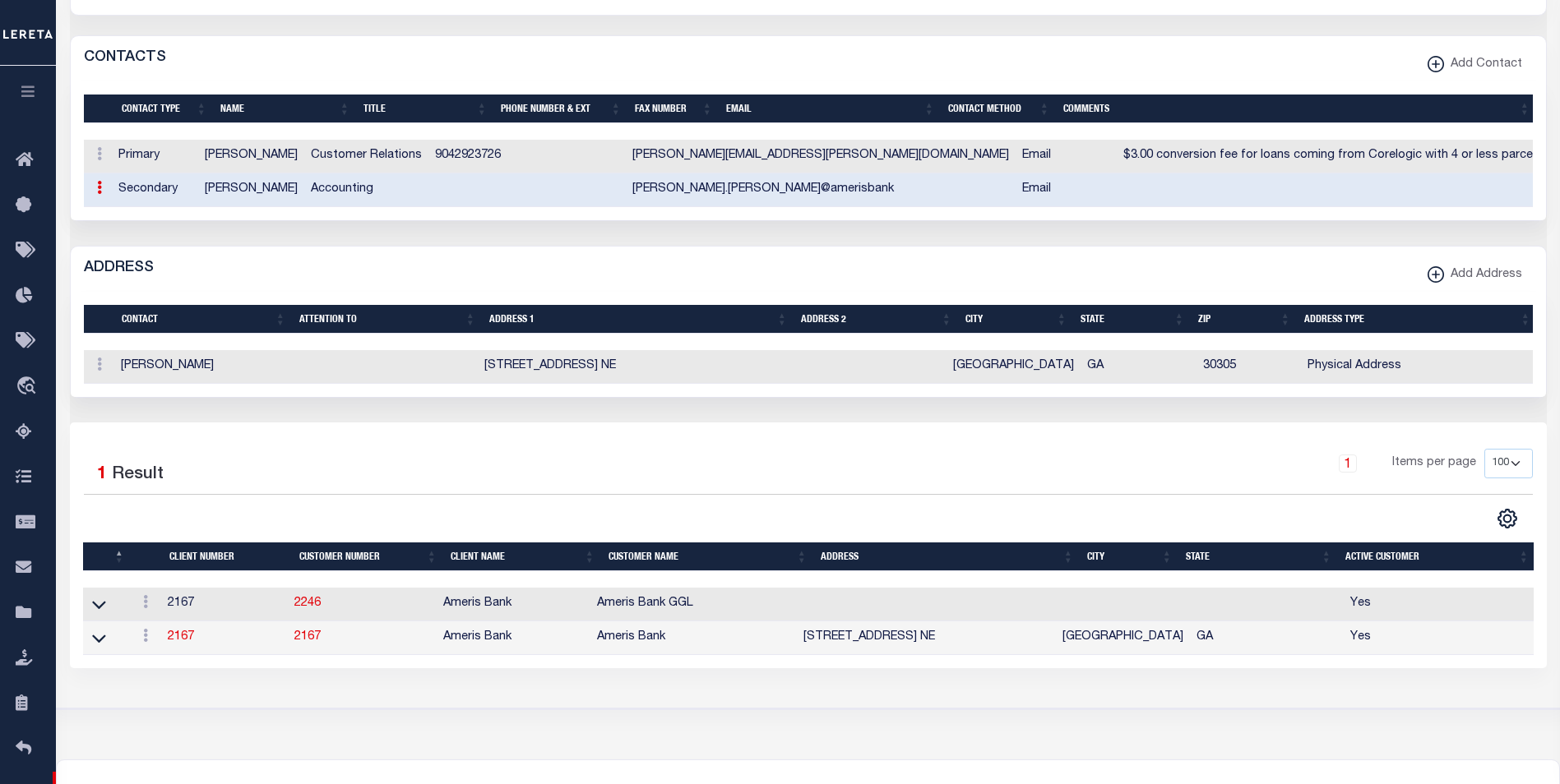
select select "2"
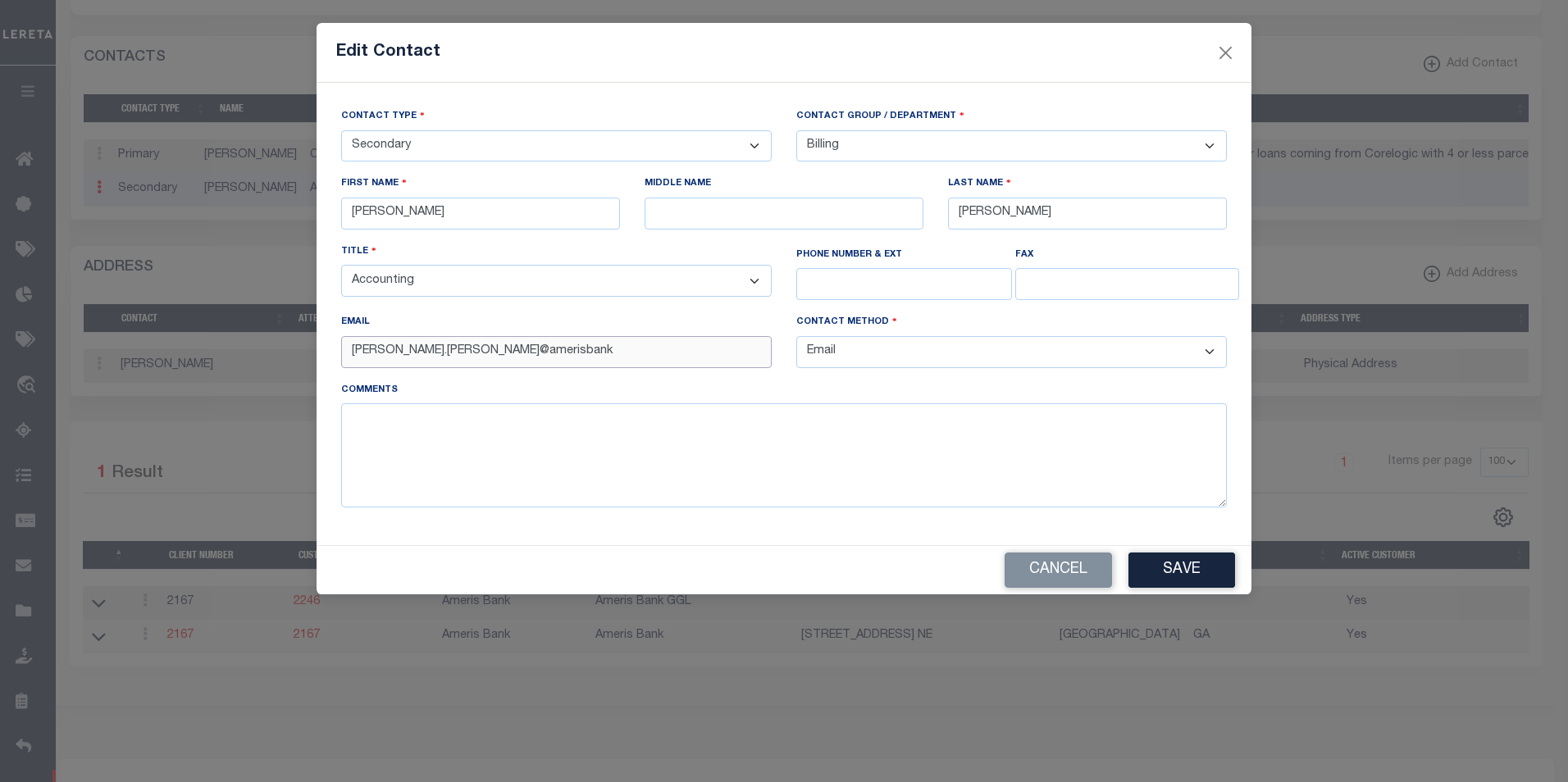
click at [543, 352] on input "[PERSON_NAME].[PERSON_NAME]@amerisbank" at bounding box center [556, 352] width 431 height 32
click at [697, 497] on textarea at bounding box center [784, 456] width 885 height 104
click at [1236, 41] on div "Edit Contact" at bounding box center [784, 53] width 935 height 60
click at [1197, 577] on button "Save" at bounding box center [1181, 571] width 107 height 35
click at [1223, 57] on button "Close" at bounding box center [1225, 52] width 21 height 21
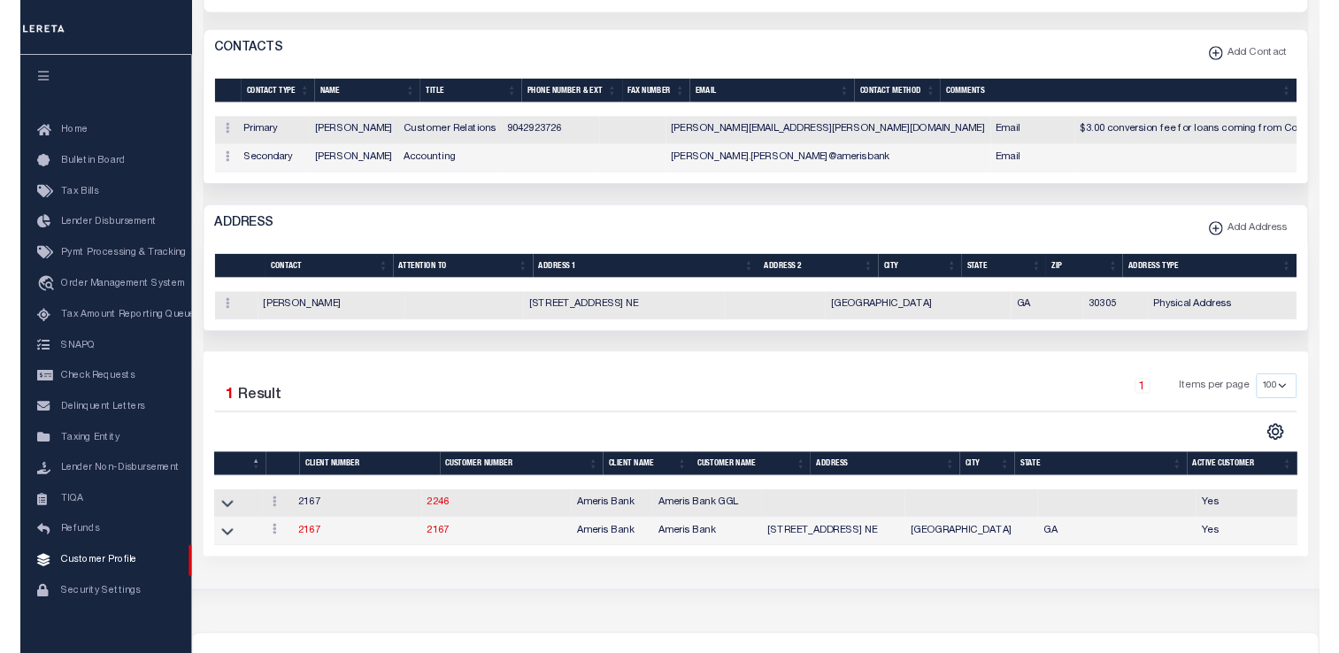
scroll to position [858, 0]
